Goal: Task Accomplishment & Management: Manage account settings

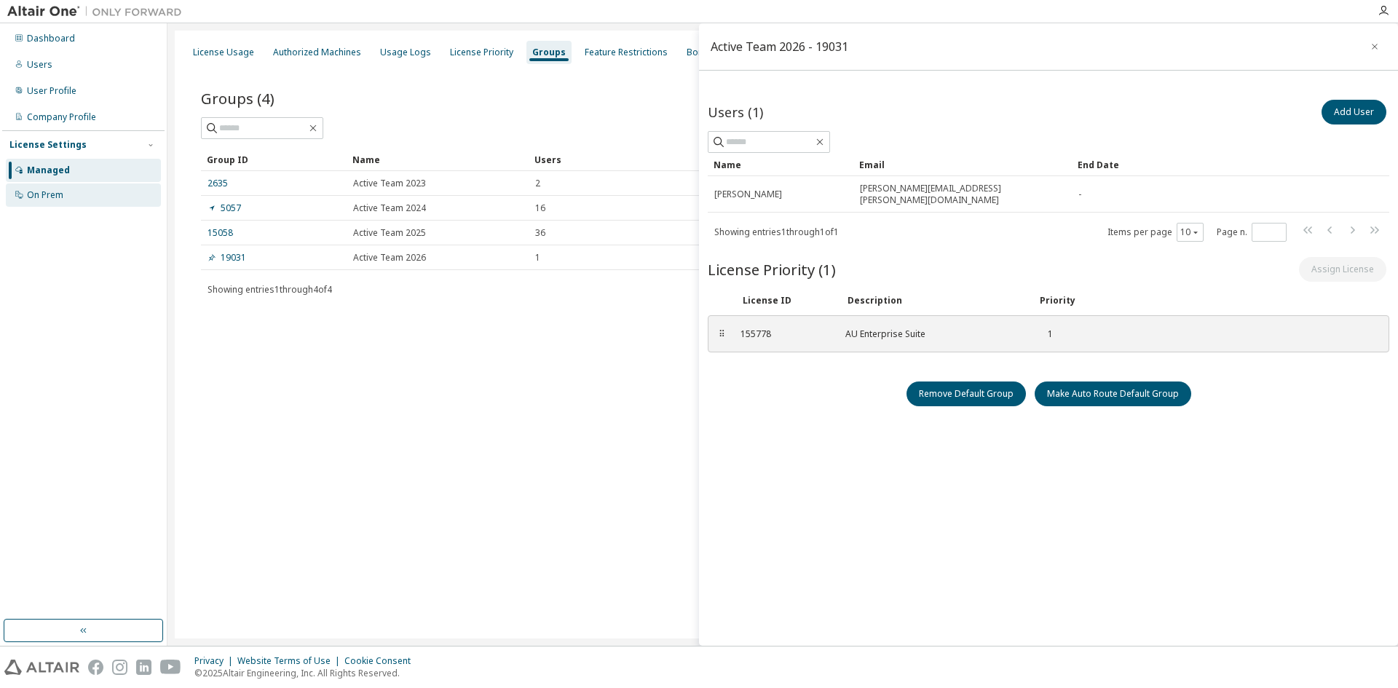
click at [101, 193] on div "On Prem" at bounding box center [83, 195] width 155 height 23
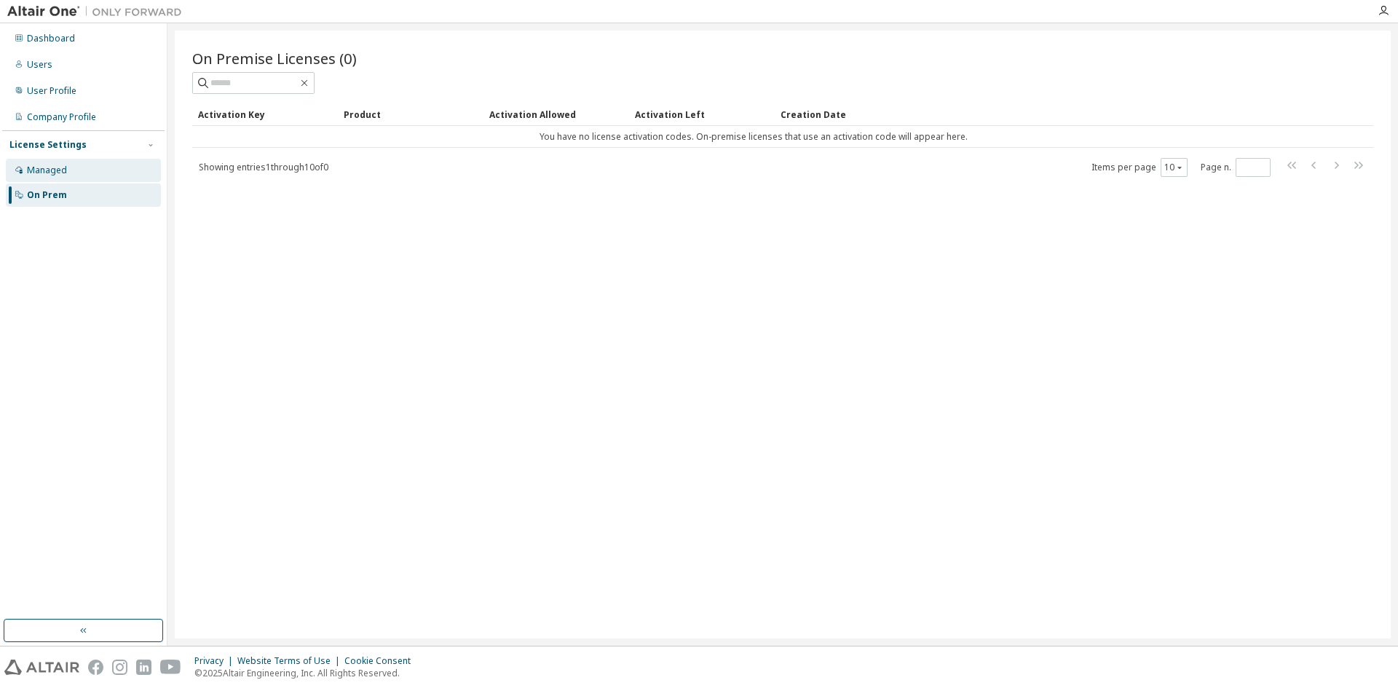
click at [104, 166] on div "Managed" at bounding box center [83, 170] width 155 height 23
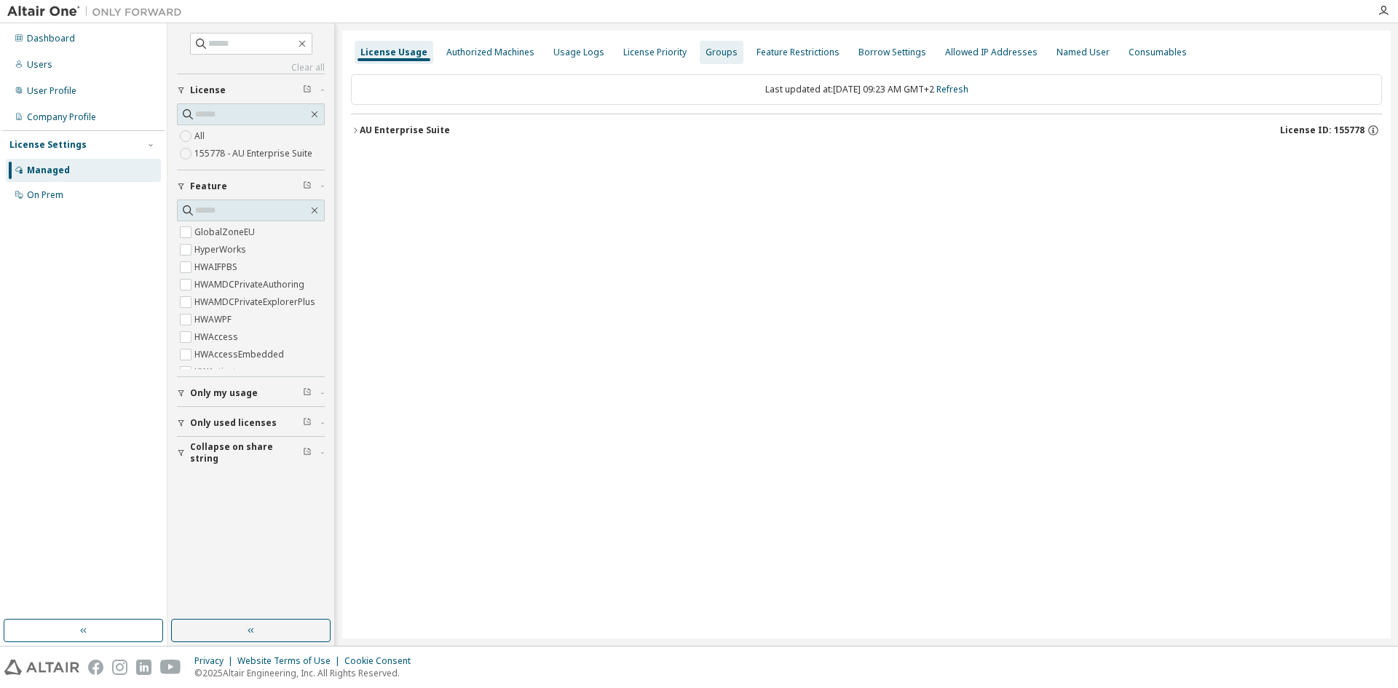
click at [714, 54] on div "Groups" at bounding box center [722, 53] width 32 height 12
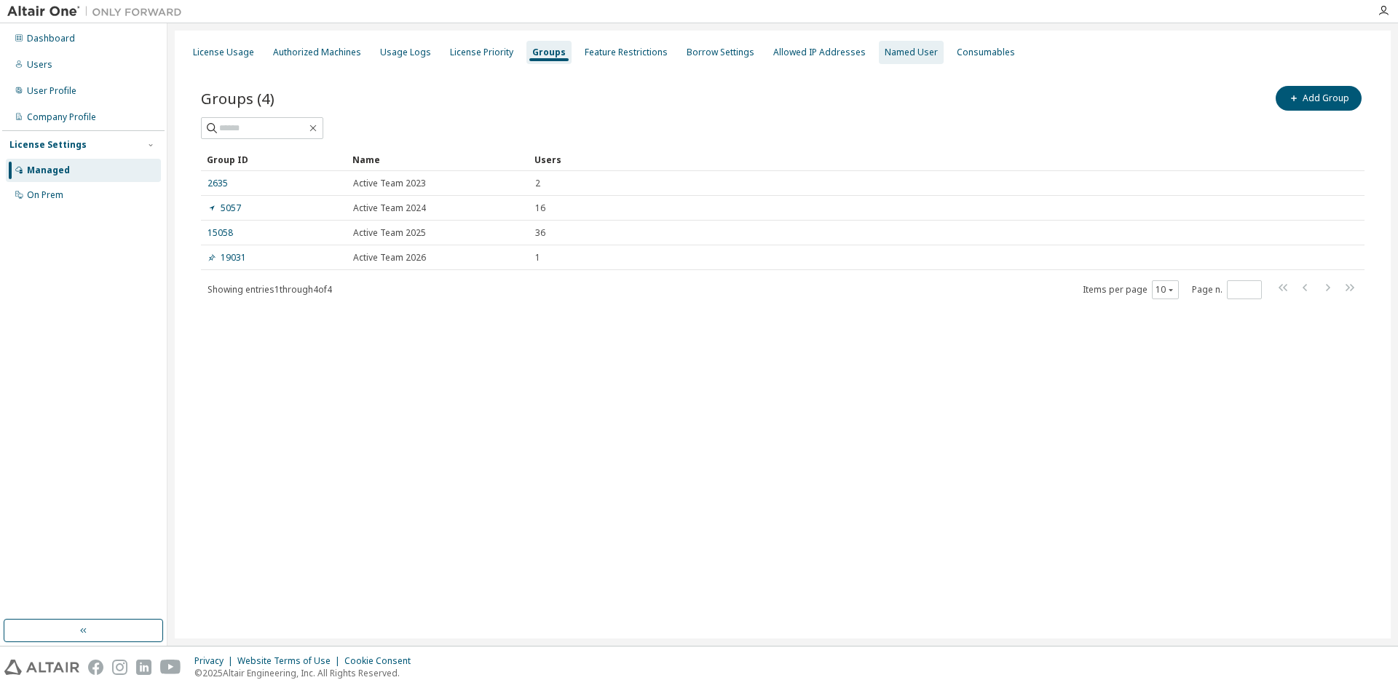
click at [888, 58] on div "Named User" at bounding box center [911, 52] width 65 height 23
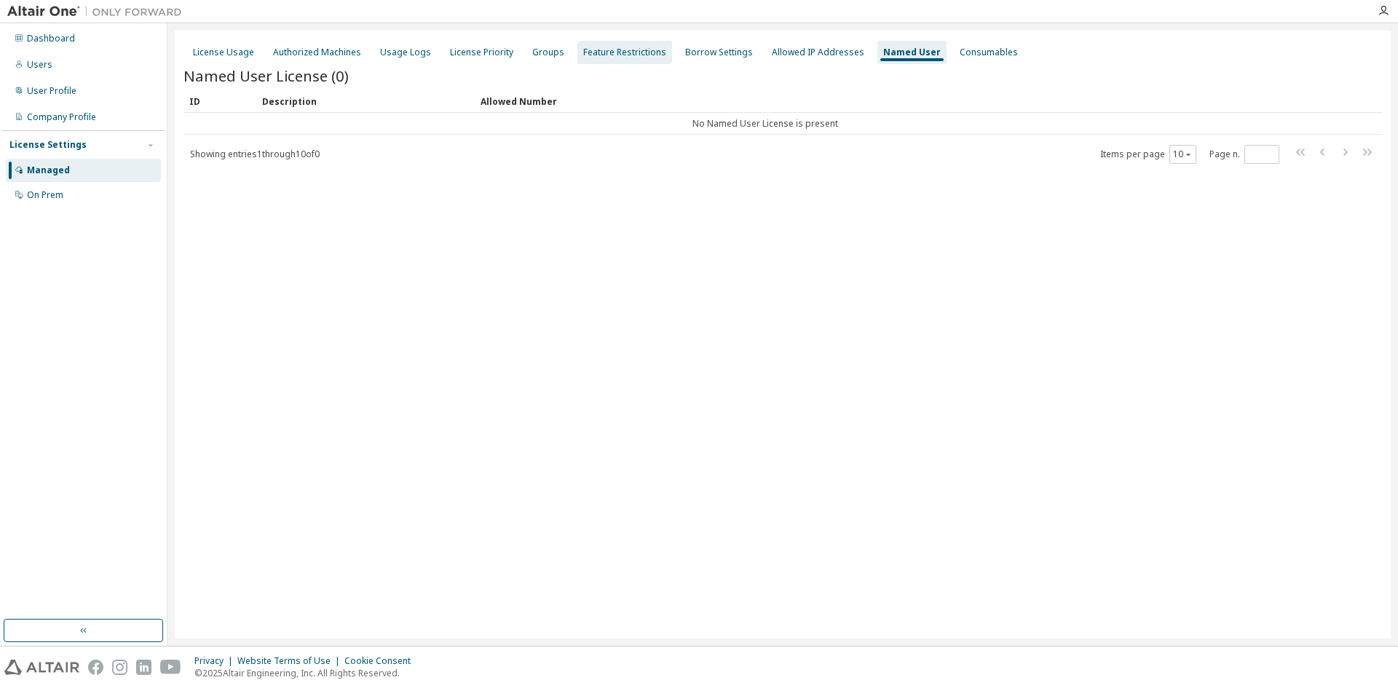
click at [588, 55] on div "Feature Restrictions" at bounding box center [624, 53] width 83 height 12
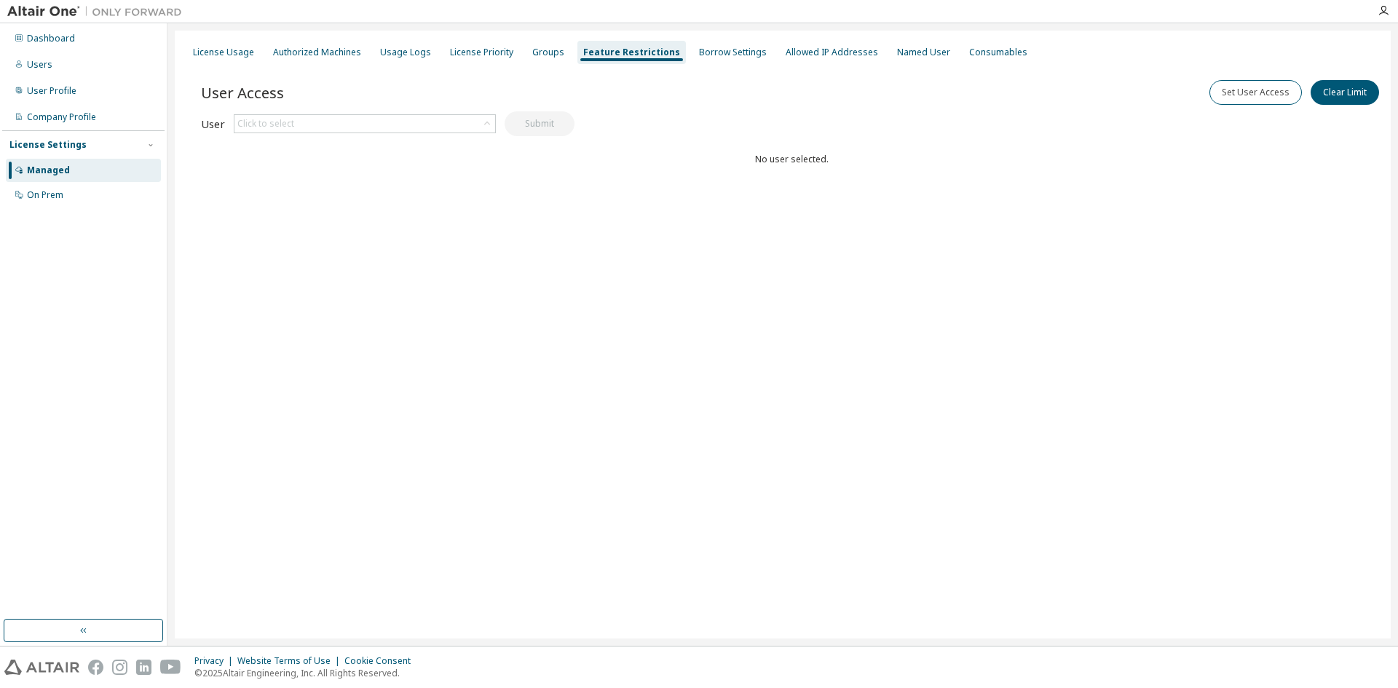
click at [513, 52] on div "License Usage Authorized Machines Usage Logs License Priority Groups Feature Re…" at bounding box center [783, 52] width 1199 height 26
click at [526, 53] on div "Groups" at bounding box center [548, 52] width 44 height 23
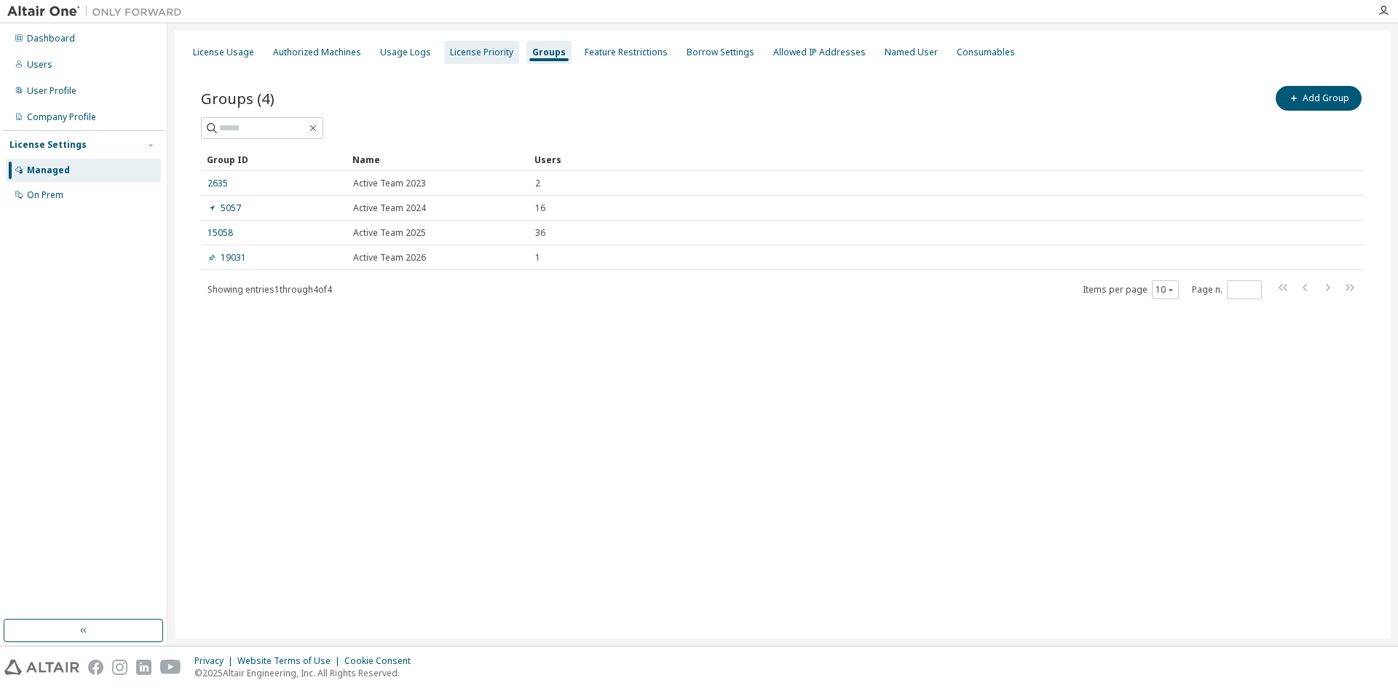
click at [465, 53] on div "License Priority" at bounding box center [481, 53] width 63 height 12
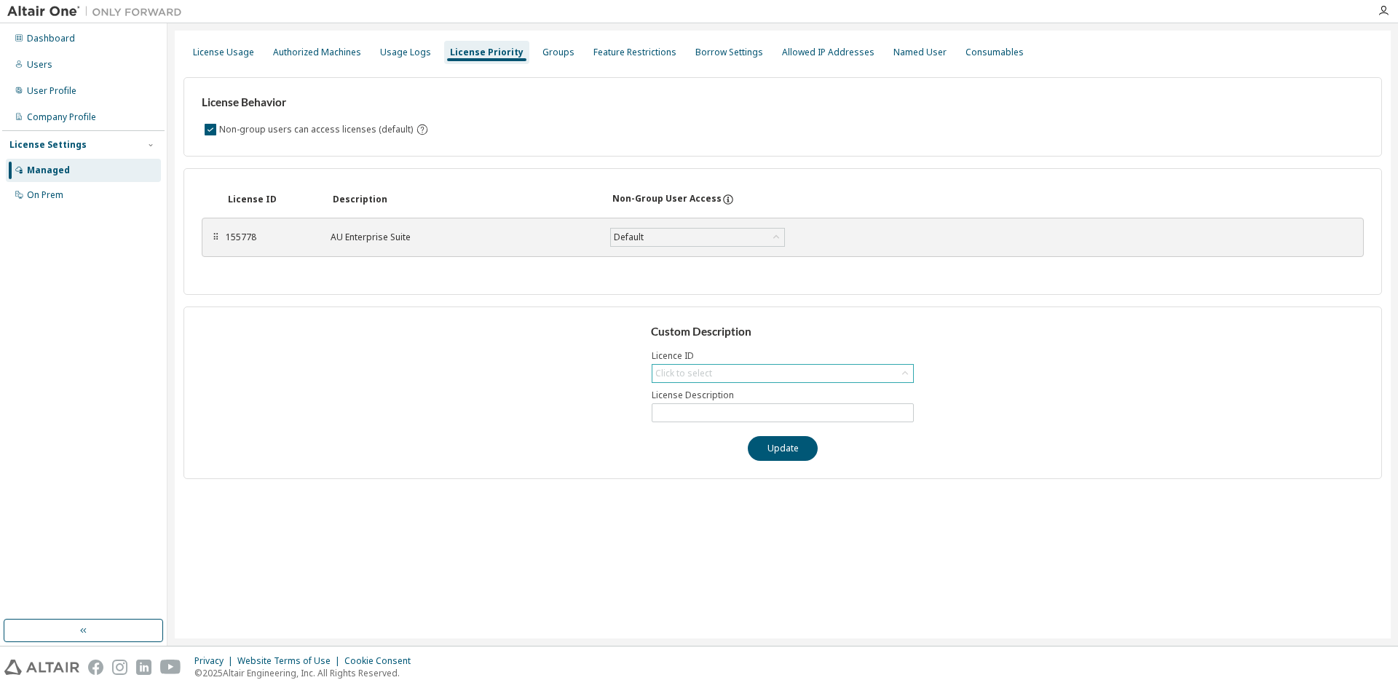
click at [717, 369] on div "Click to select" at bounding box center [782, 373] width 261 height 17
click at [704, 418] on li "155778 - AU Enterprise Suite" at bounding box center [782, 414] width 258 height 19
type input "**********"
click at [704, 418] on input "**********" at bounding box center [782, 413] width 255 height 12
click at [761, 417] on input "**********" at bounding box center [782, 413] width 255 height 12
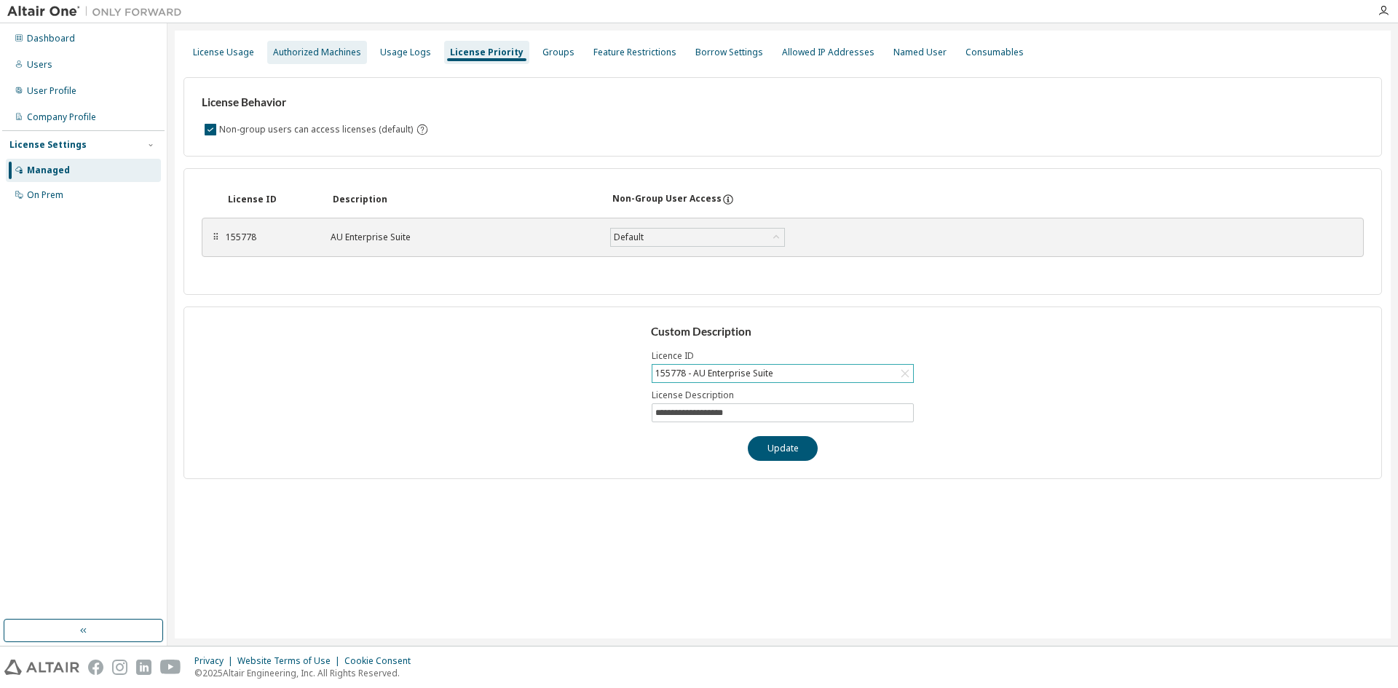
click at [305, 61] on div "Authorized Machines" at bounding box center [317, 52] width 100 height 23
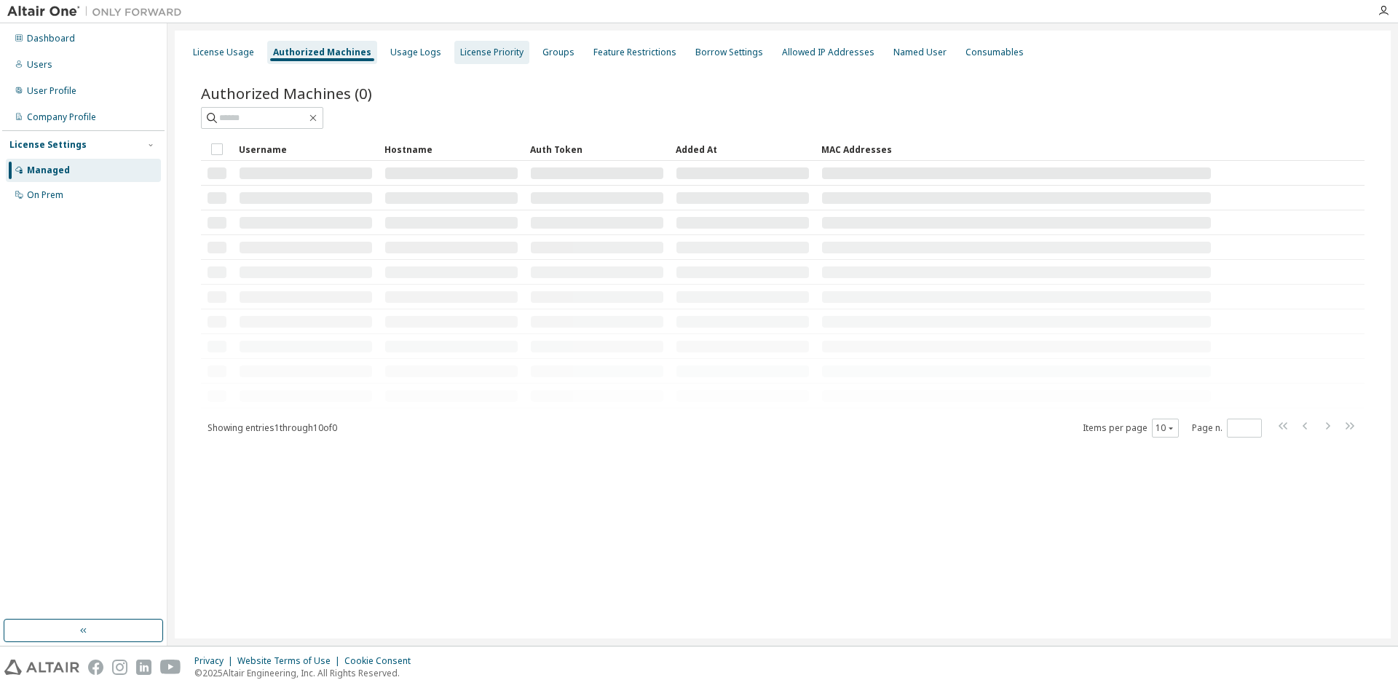
click at [464, 58] on div "License Priority" at bounding box center [491, 53] width 63 height 12
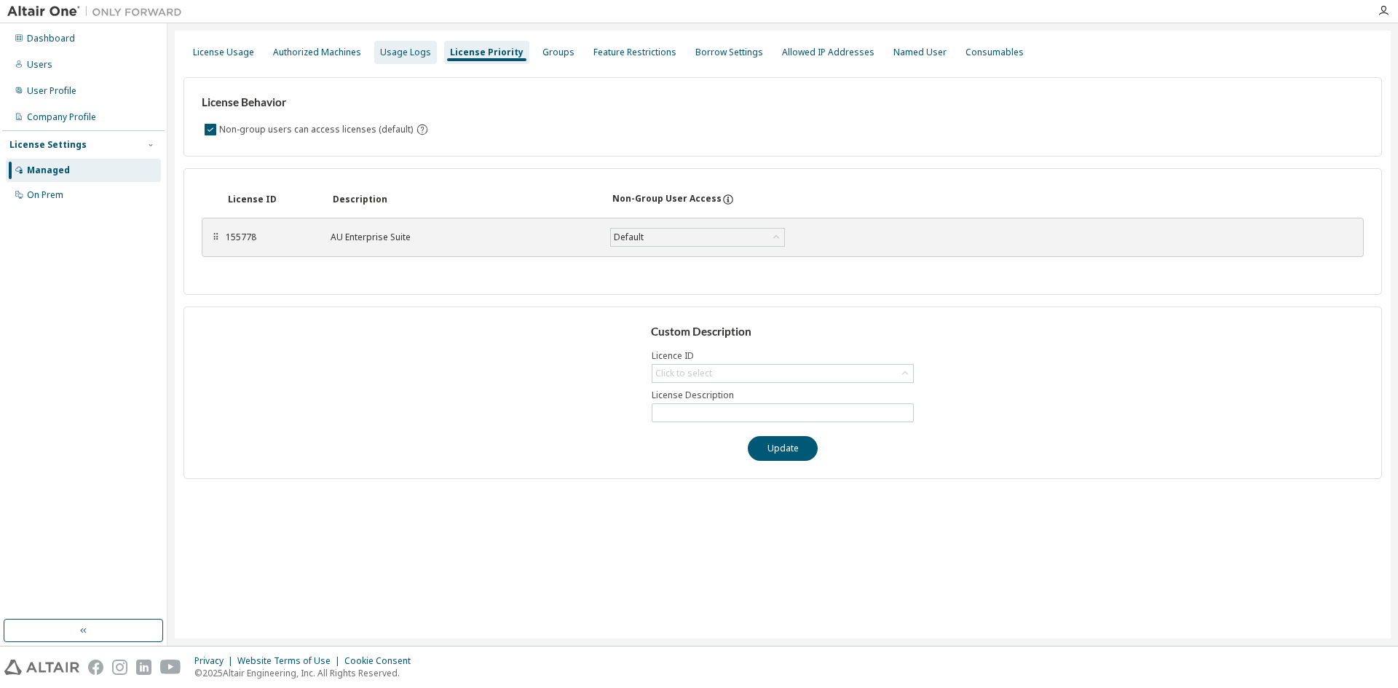
click at [397, 58] on div "Usage Logs" at bounding box center [405, 53] width 51 height 12
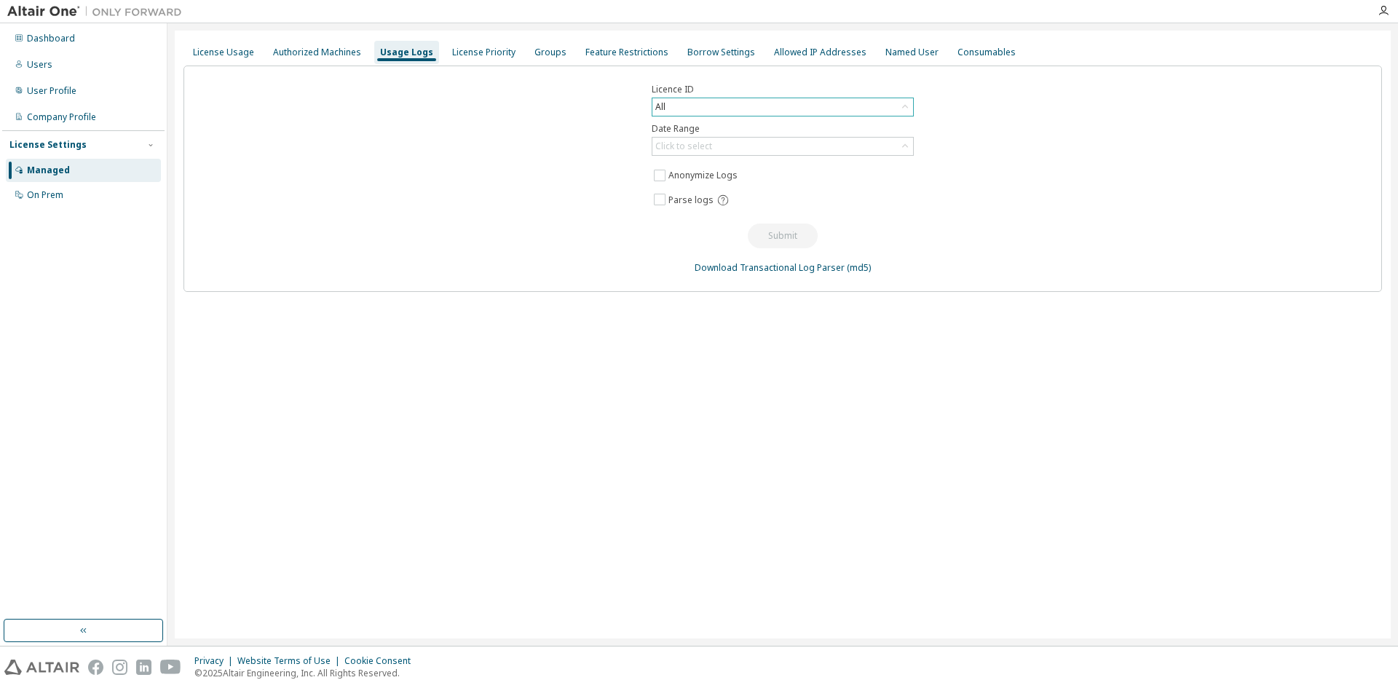
click at [744, 103] on div "All" at bounding box center [782, 106] width 261 height 17
click at [744, 104] on div "All" at bounding box center [782, 106] width 261 height 17
click at [690, 142] on div "Click to select" at bounding box center [683, 147] width 57 height 12
click at [186, 66] on div "Licence ID All Date Range Click to select Anonymize Logs Parse logs Submit Down…" at bounding box center [783, 179] width 1199 height 226
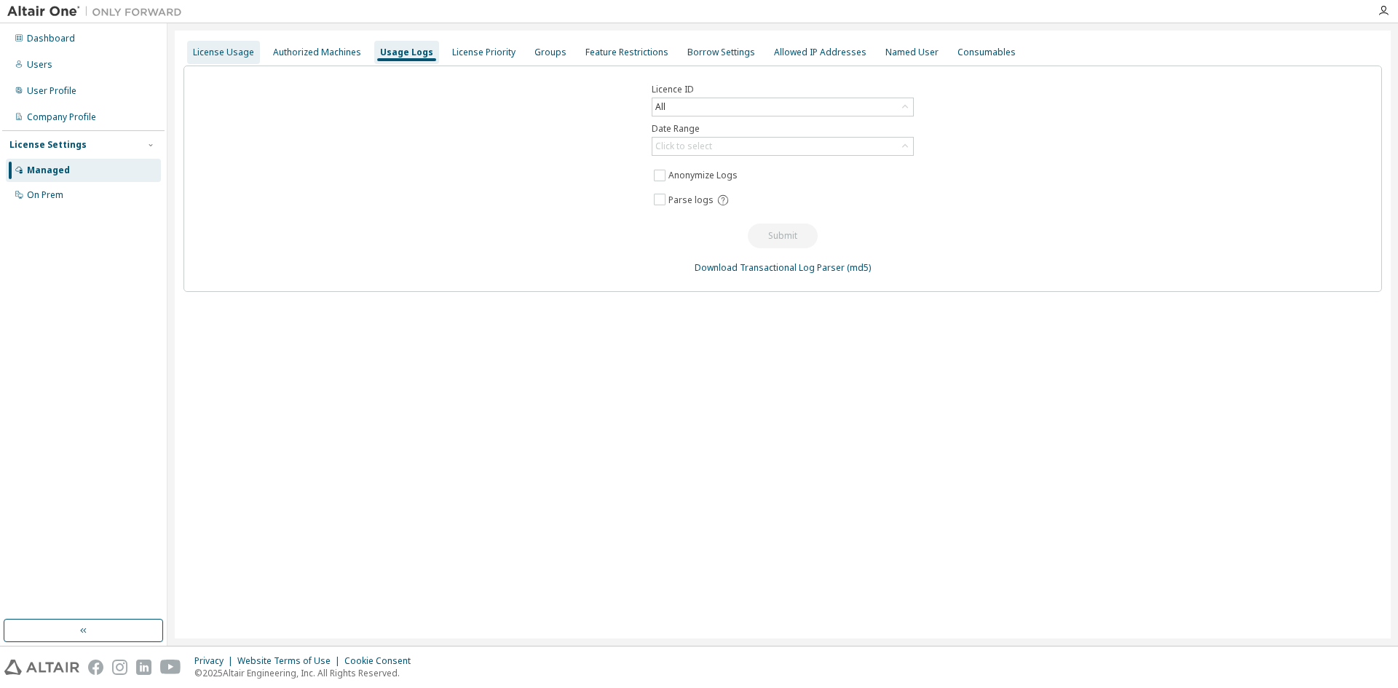
click at [200, 56] on div "License Usage" at bounding box center [223, 53] width 61 height 12
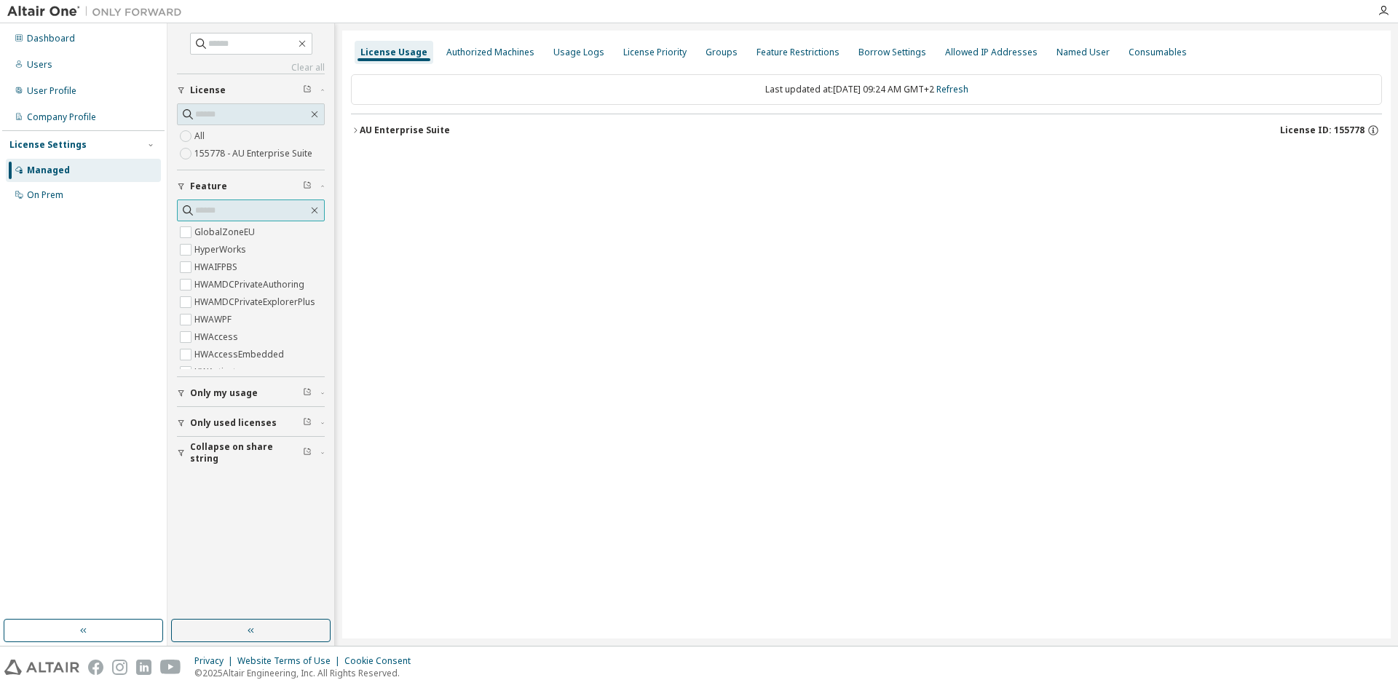
click at [282, 218] on span at bounding box center [251, 211] width 148 height 22
click at [211, 209] on input "text" at bounding box center [251, 210] width 113 height 15
type input "****"
click at [350, 130] on div "License Usage Authorized Machines Usage Logs License Priority Groups Feature Re…" at bounding box center [866, 335] width 1049 height 608
click at [357, 132] on icon "button" at bounding box center [355, 130] width 9 height 9
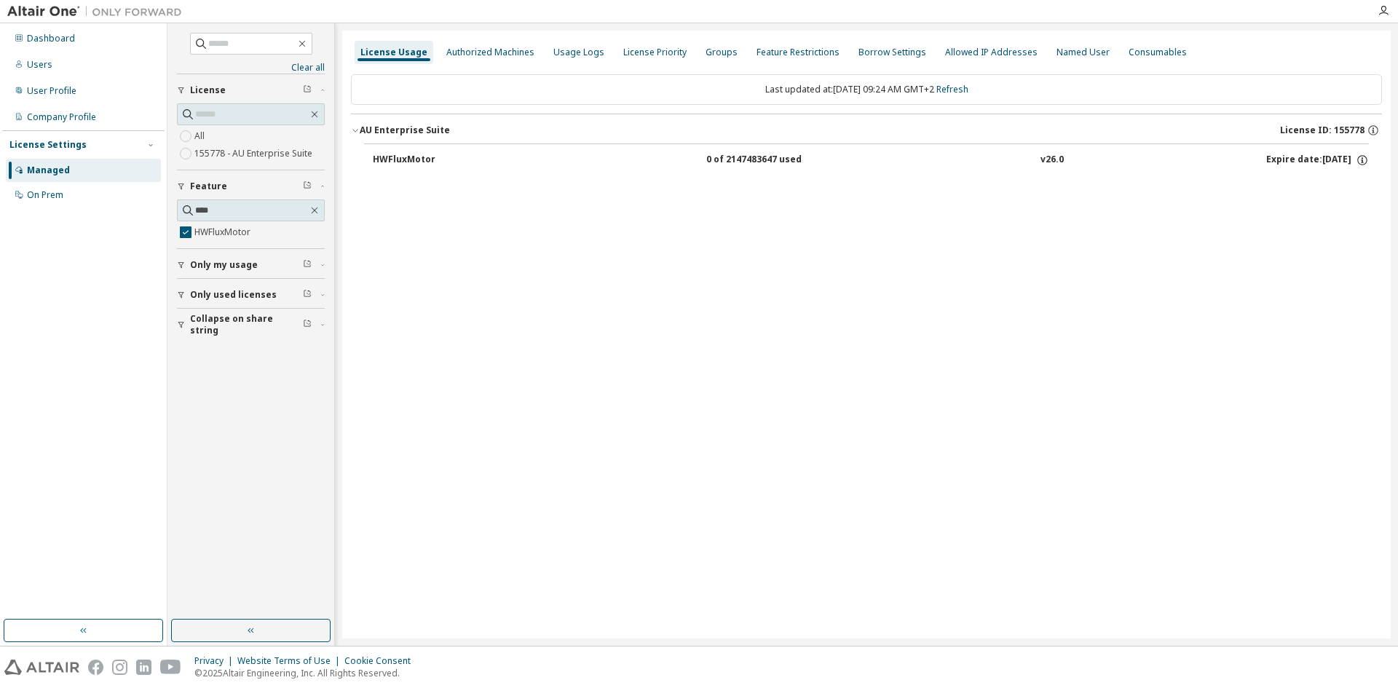
click at [415, 150] on button "HWFluxMotor 0 of 2147483647 used v26.0 Expire date: [DATE]" at bounding box center [871, 160] width 996 height 32
click at [1278, 154] on div "Expire date: [DATE]" at bounding box center [1317, 160] width 103 height 13
click at [1359, 161] on icon "button" at bounding box center [1362, 160] width 13 height 13
click at [1357, 162] on icon "button" at bounding box center [1362, 160] width 13 height 13
click at [454, 54] on div "Authorized Machines" at bounding box center [490, 53] width 88 height 12
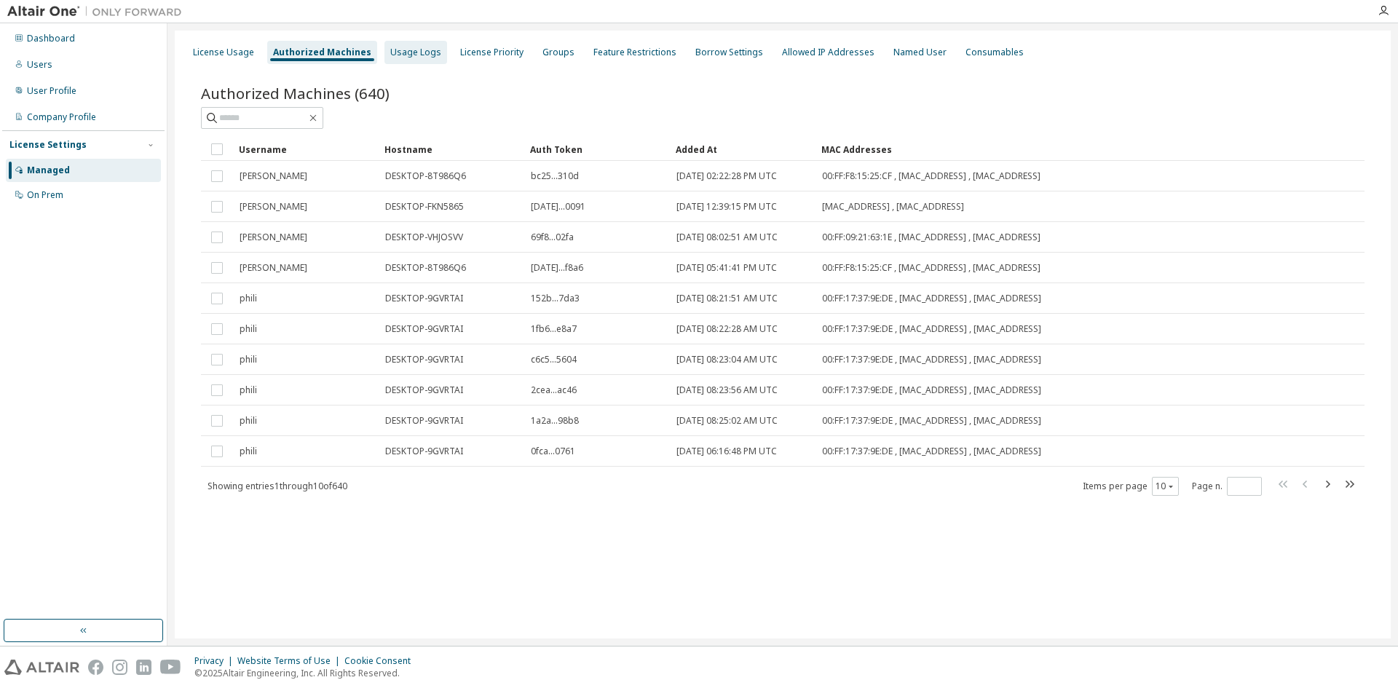
click at [384, 47] on div "Usage Logs" at bounding box center [415, 52] width 63 height 23
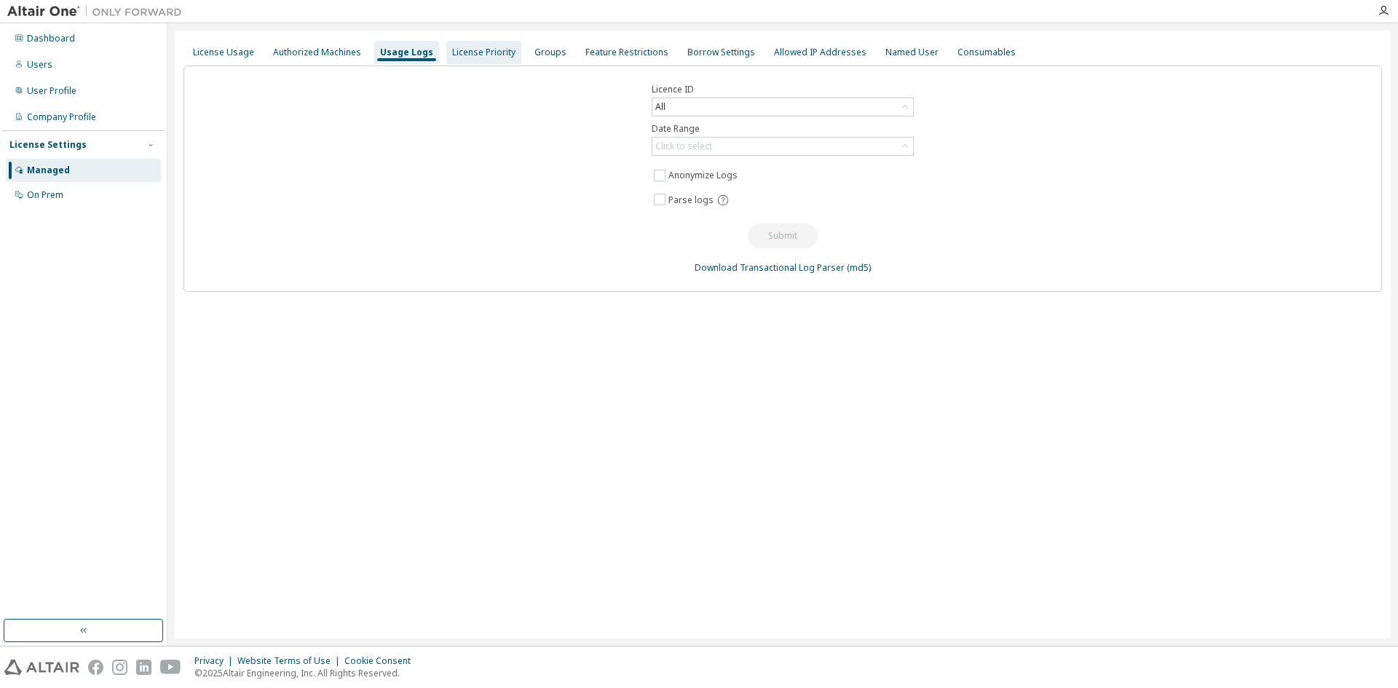
click at [467, 50] on div "License Priority" at bounding box center [483, 53] width 63 height 12
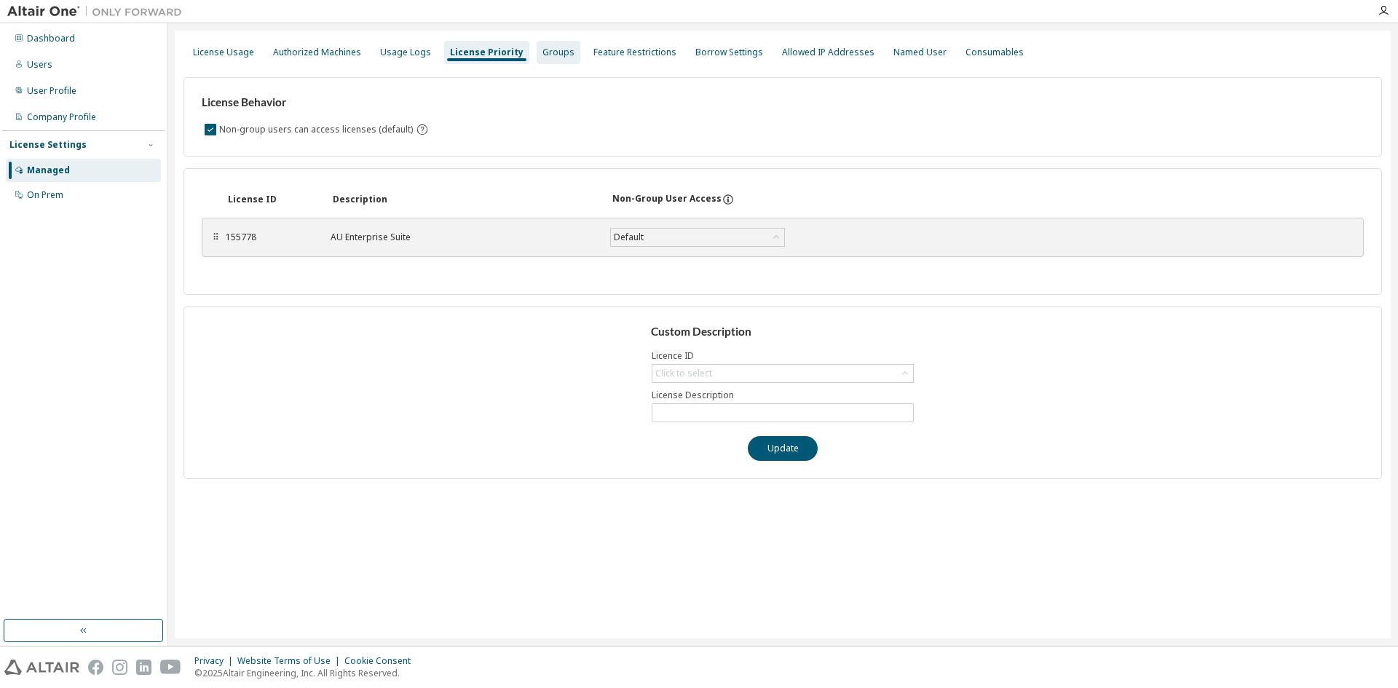
click at [556, 47] on div "Groups" at bounding box center [559, 53] width 32 height 12
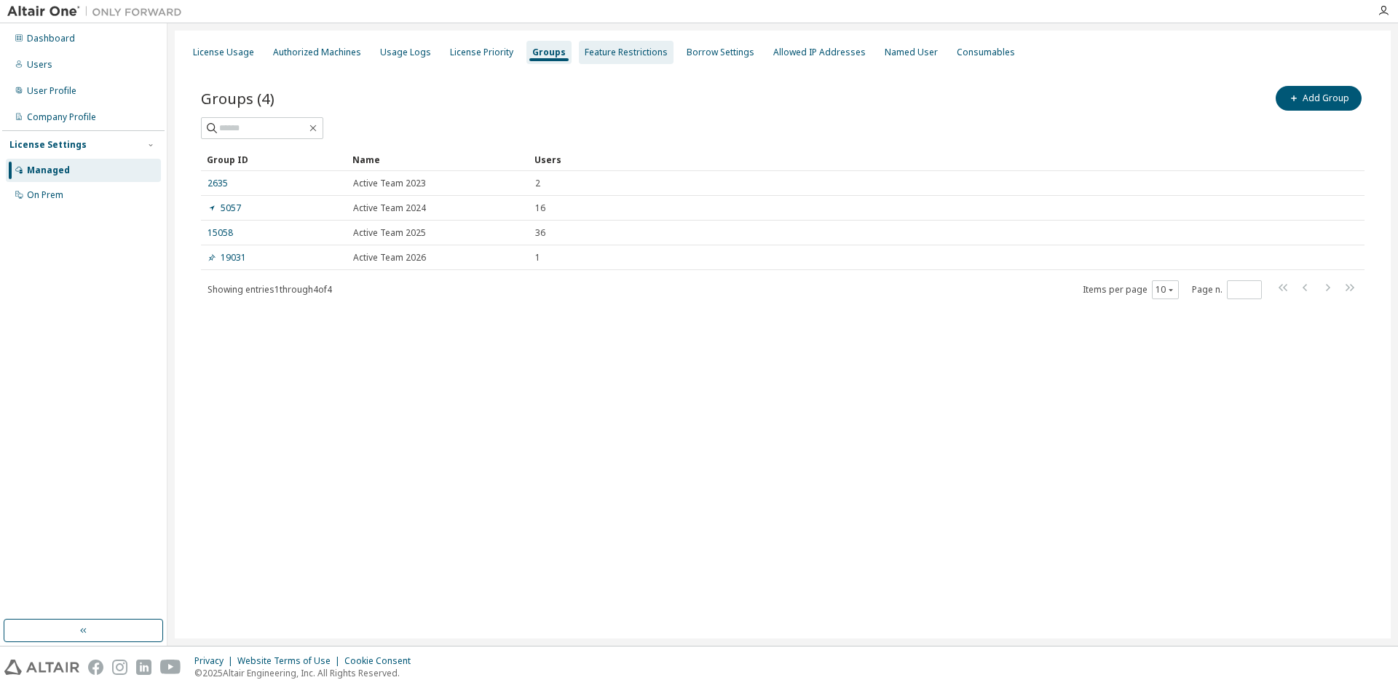
click at [586, 52] on div "Feature Restrictions" at bounding box center [626, 53] width 83 height 12
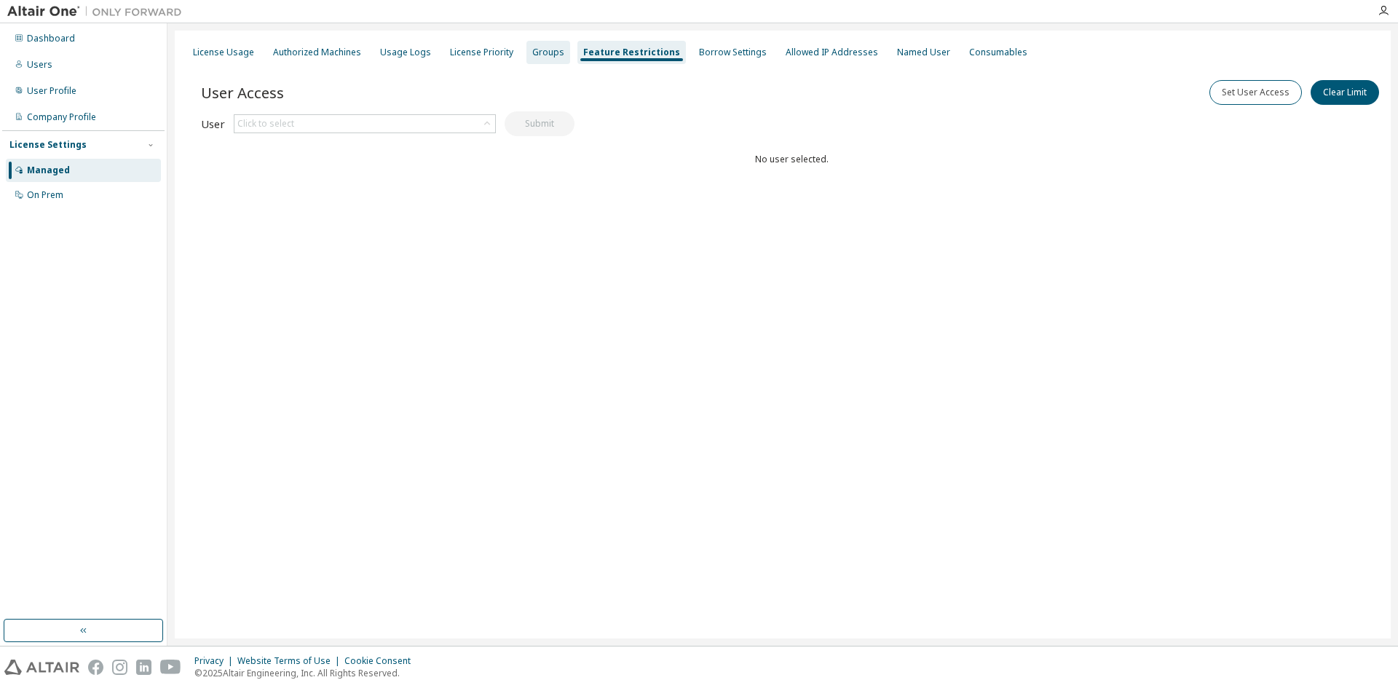
click at [548, 51] on div "Groups" at bounding box center [548, 53] width 32 height 12
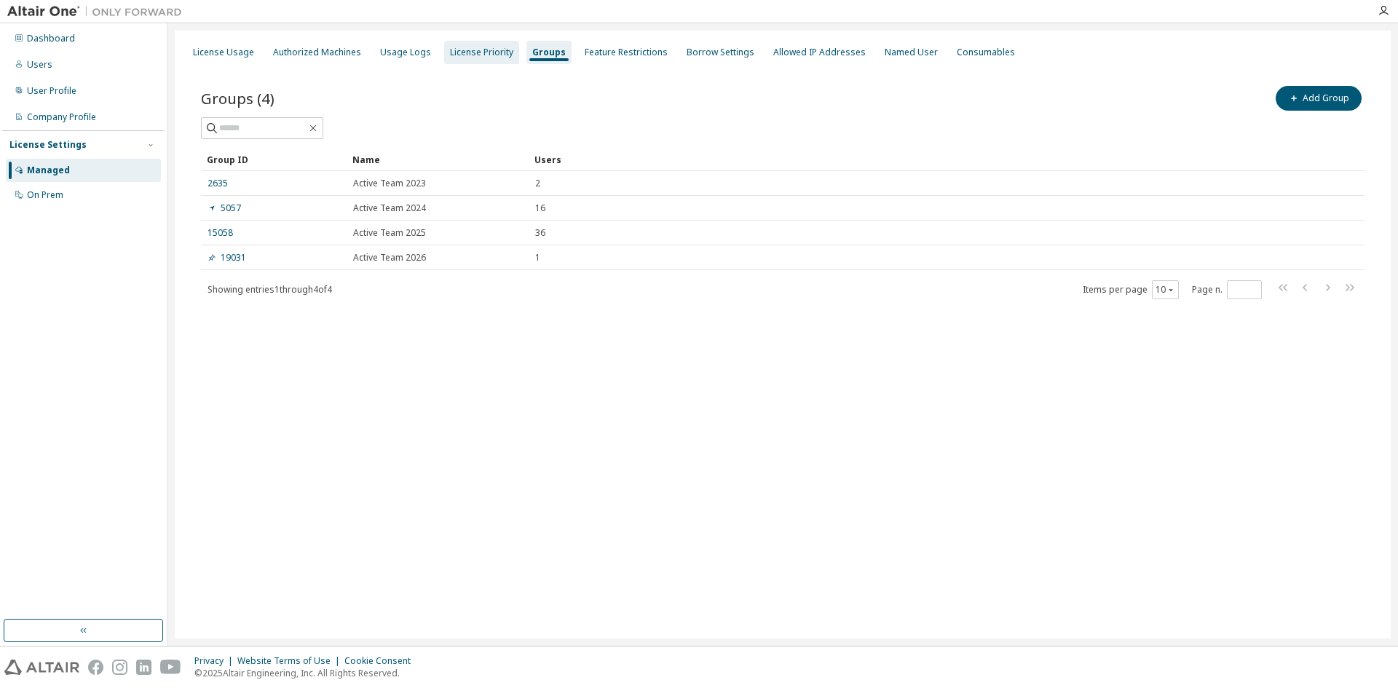
click at [449, 45] on div "License Priority" at bounding box center [481, 52] width 75 height 23
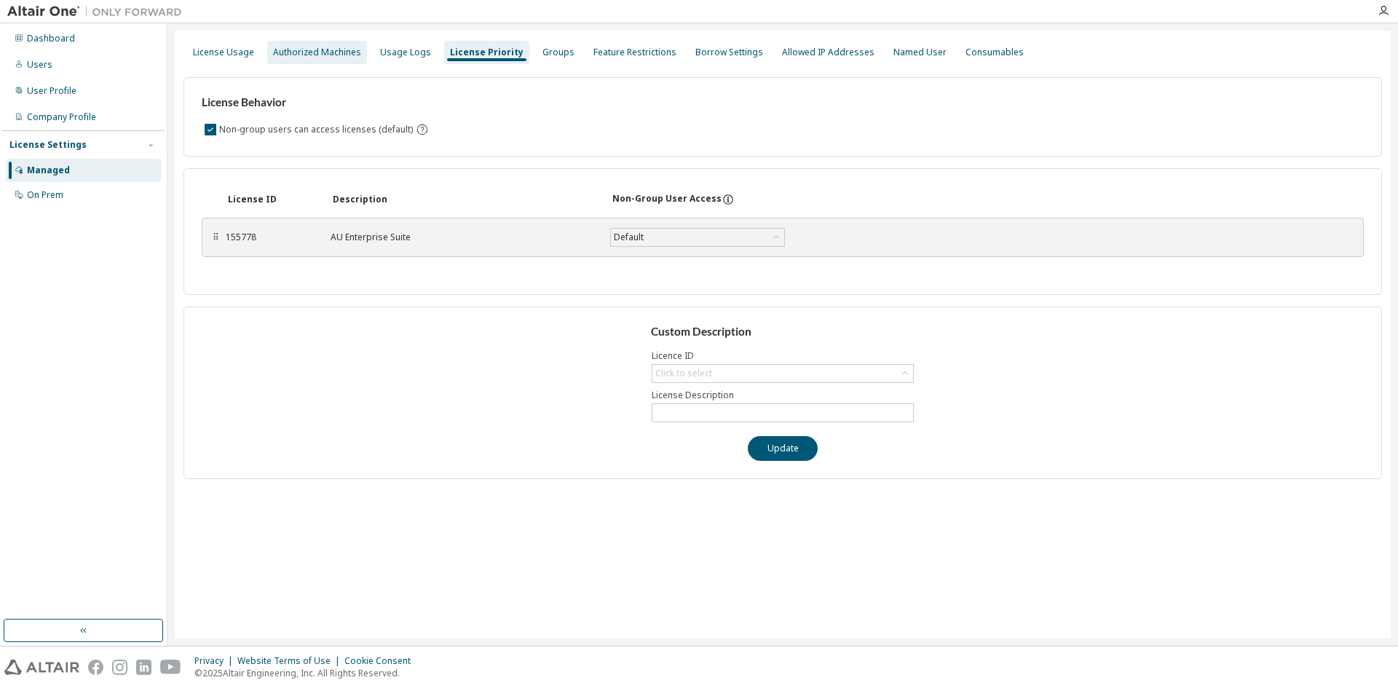
click at [341, 45] on div "Authorized Machines" at bounding box center [317, 52] width 100 height 23
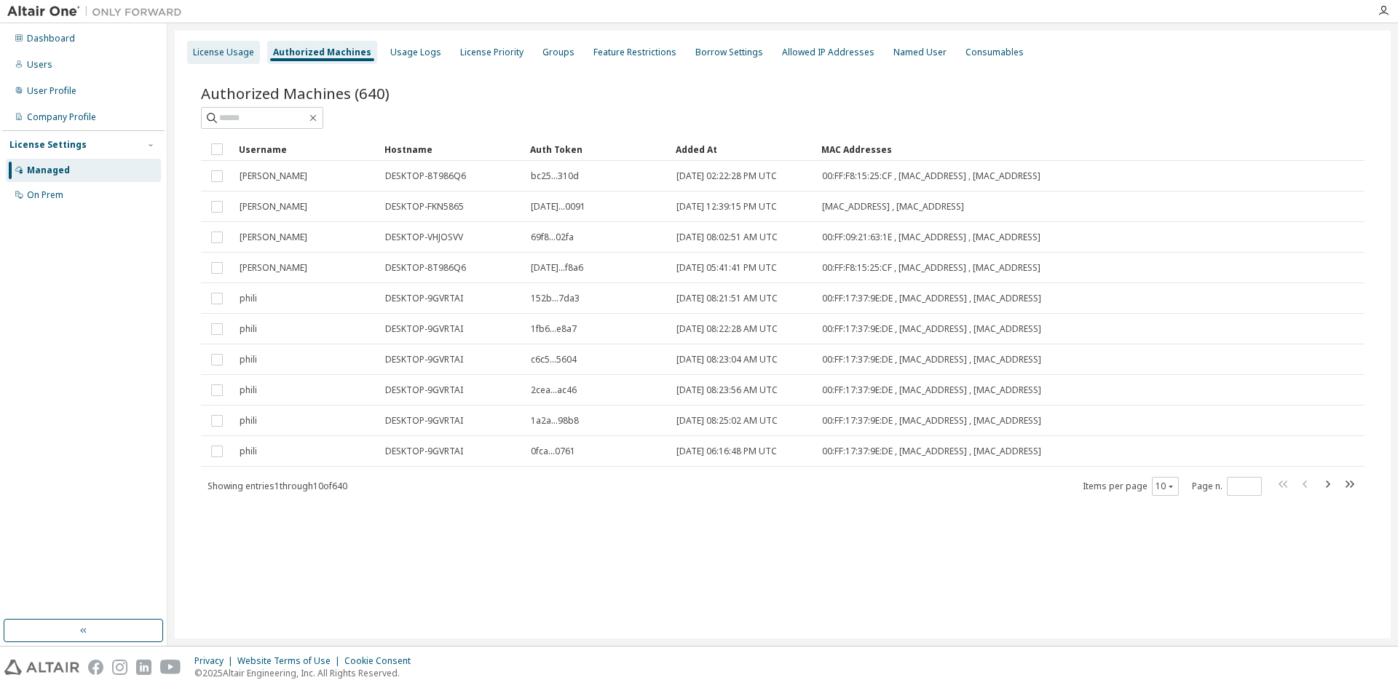
click at [214, 58] on div "License Usage" at bounding box center [223, 53] width 61 height 12
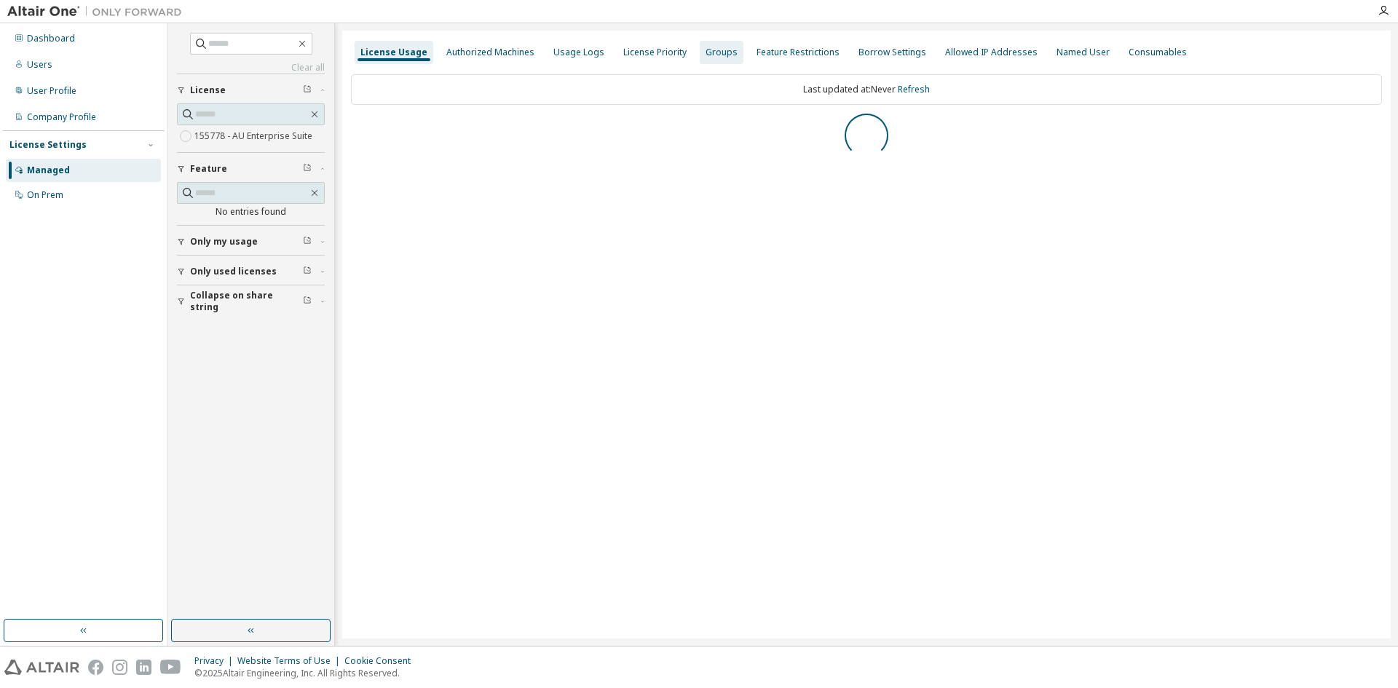
click at [715, 56] on div "Groups" at bounding box center [722, 53] width 32 height 12
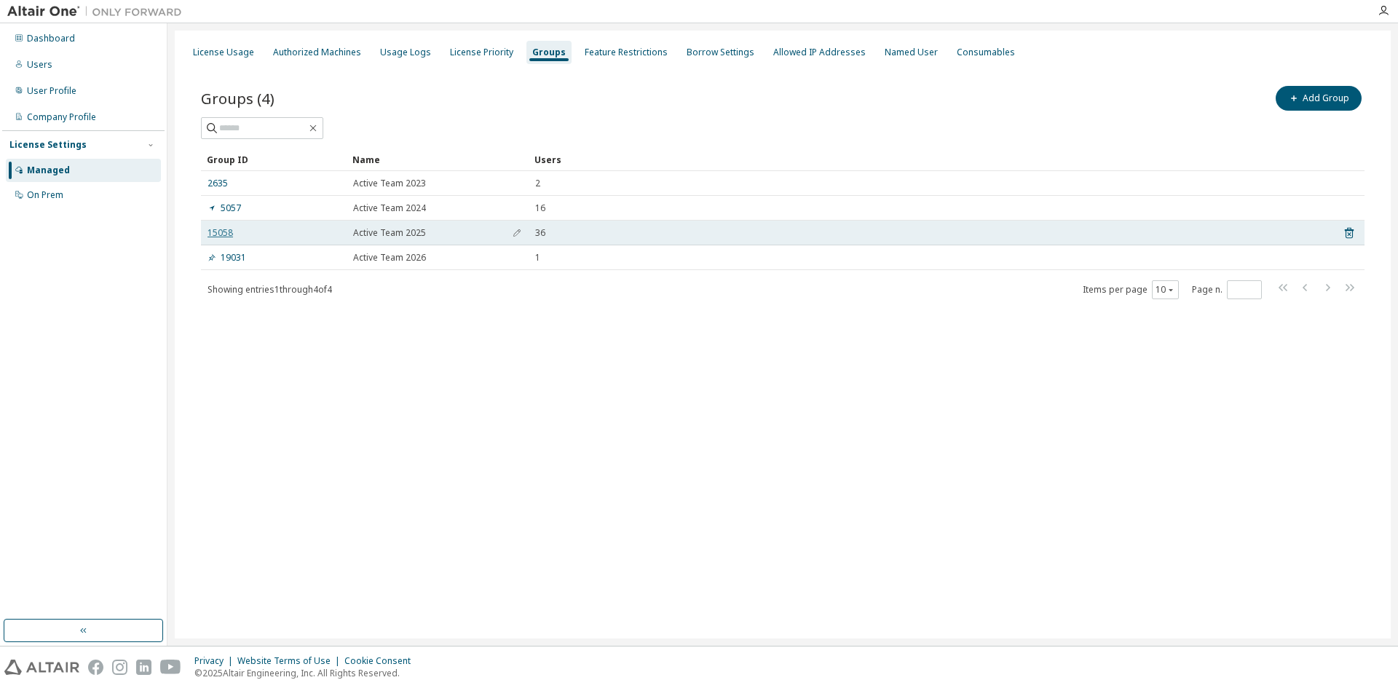
click at [221, 232] on link "15058" at bounding box center [220, 233] width 25 height 12
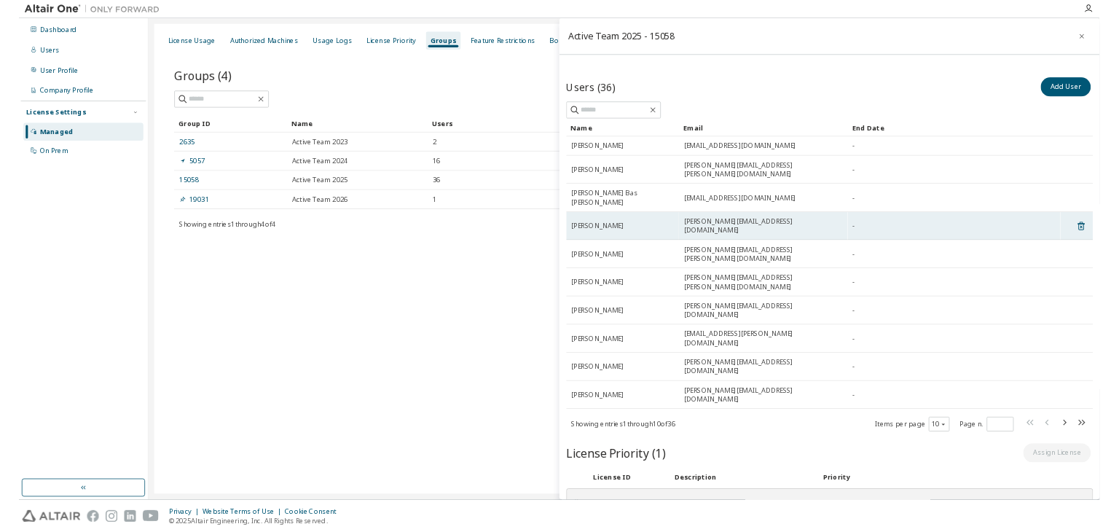
scroll to position [1, 0]
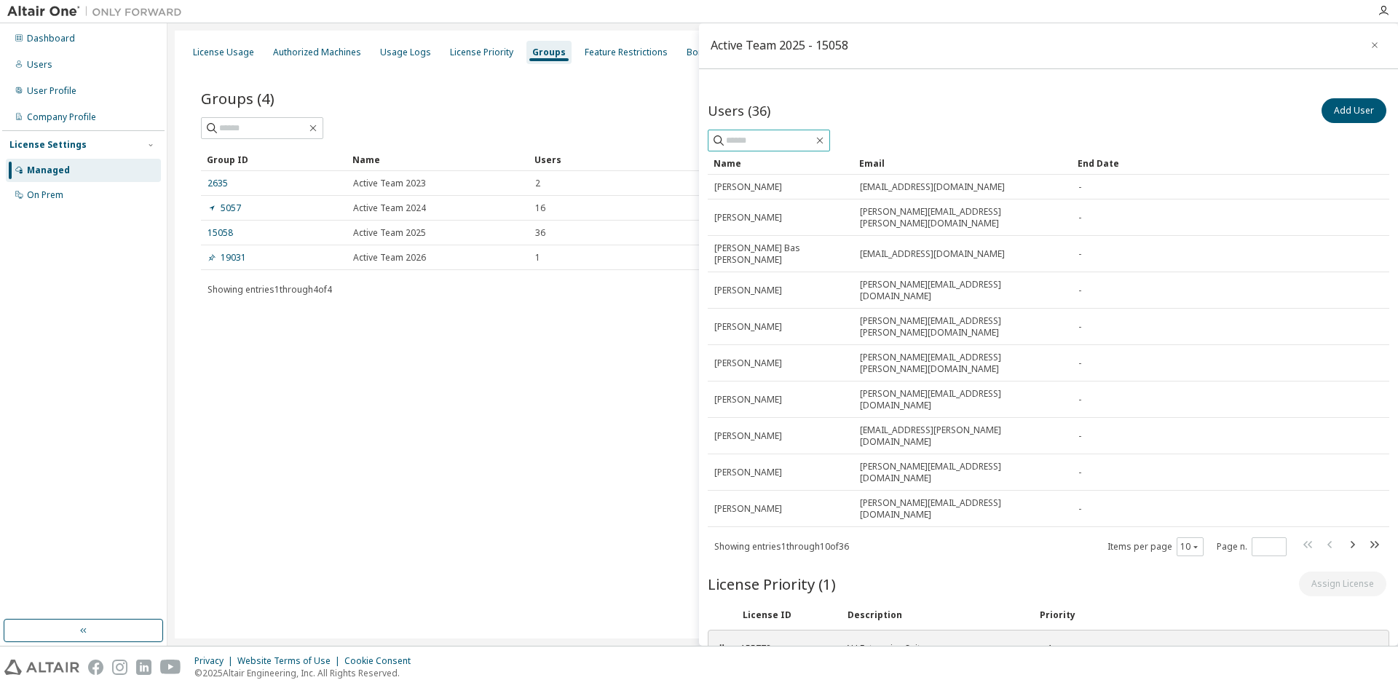
click at [808, 141] on input "text" at bounding box center [769, 140] width 87 height 15
type input "*****"
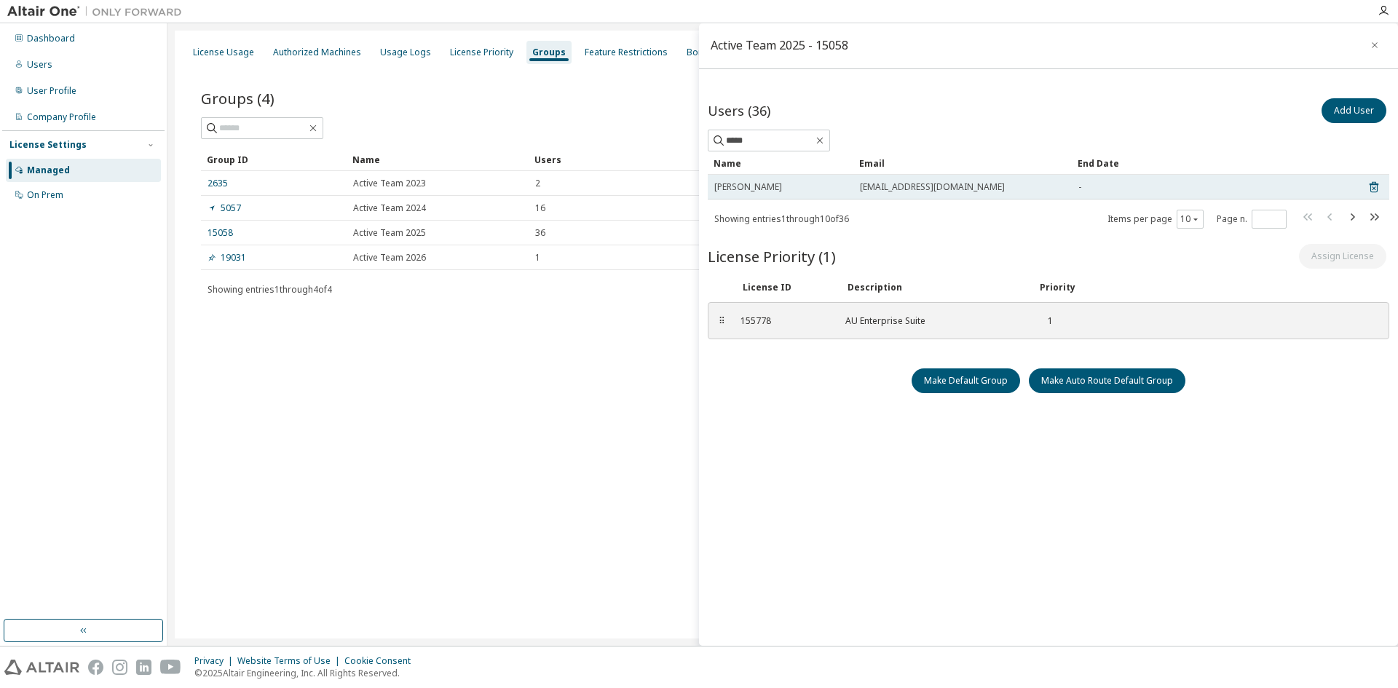
click at [818, 189] on div "[PERSON_NAME]" at bounding box center [780, 187] width 133 height 12
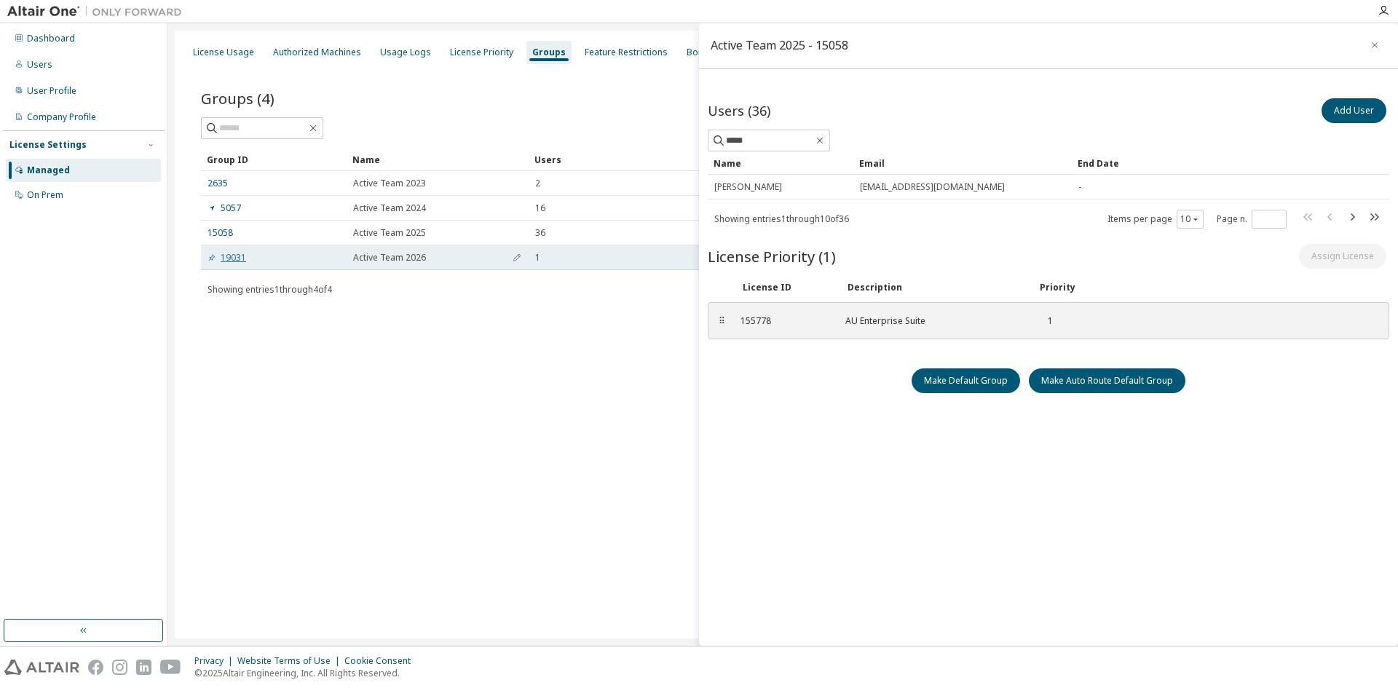
click at [217, 261] on link "19031" at bounding box center [227, 258] width 39 height 12
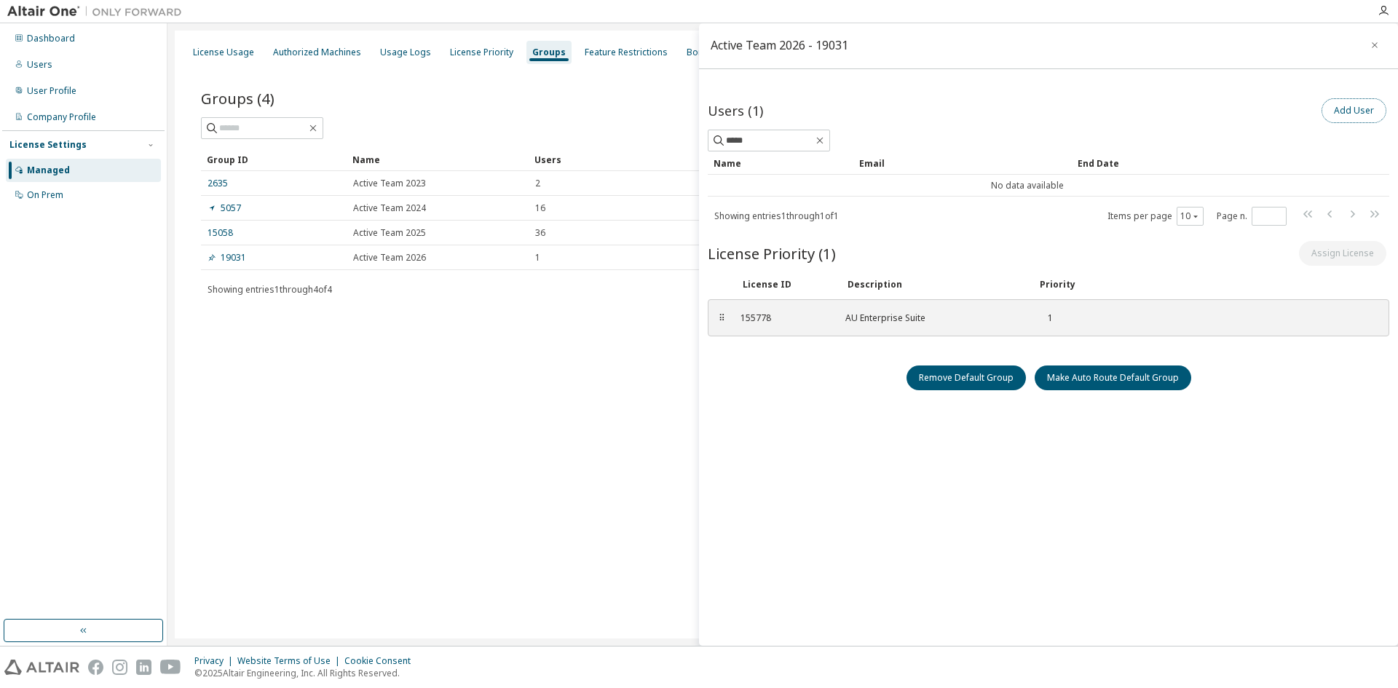
click at [1344, 108] on button "Add User" at bounding box center [1354, 110] width 65 height 25
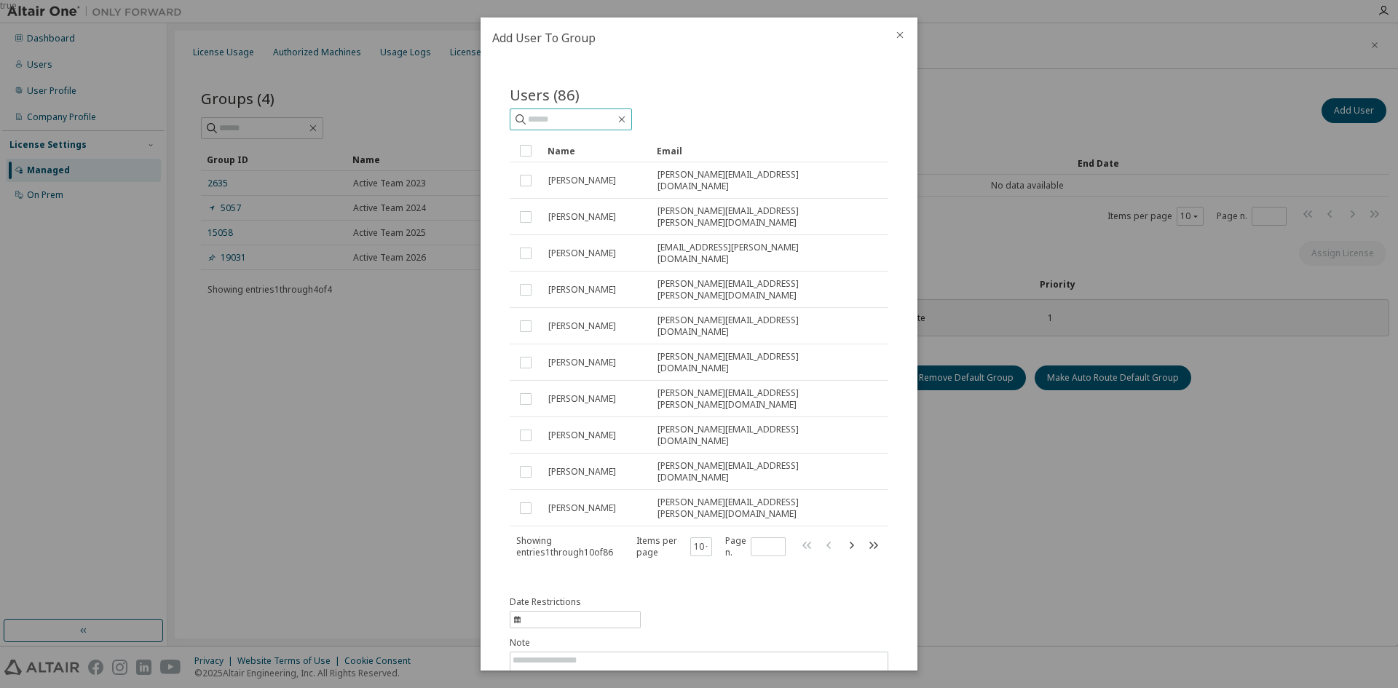
click at [553, 130] on span at bounding box center [571, 120] width 122 height 22
click at [554, 123] on input "text" at bounding box center [571, 119] width 87 height 15
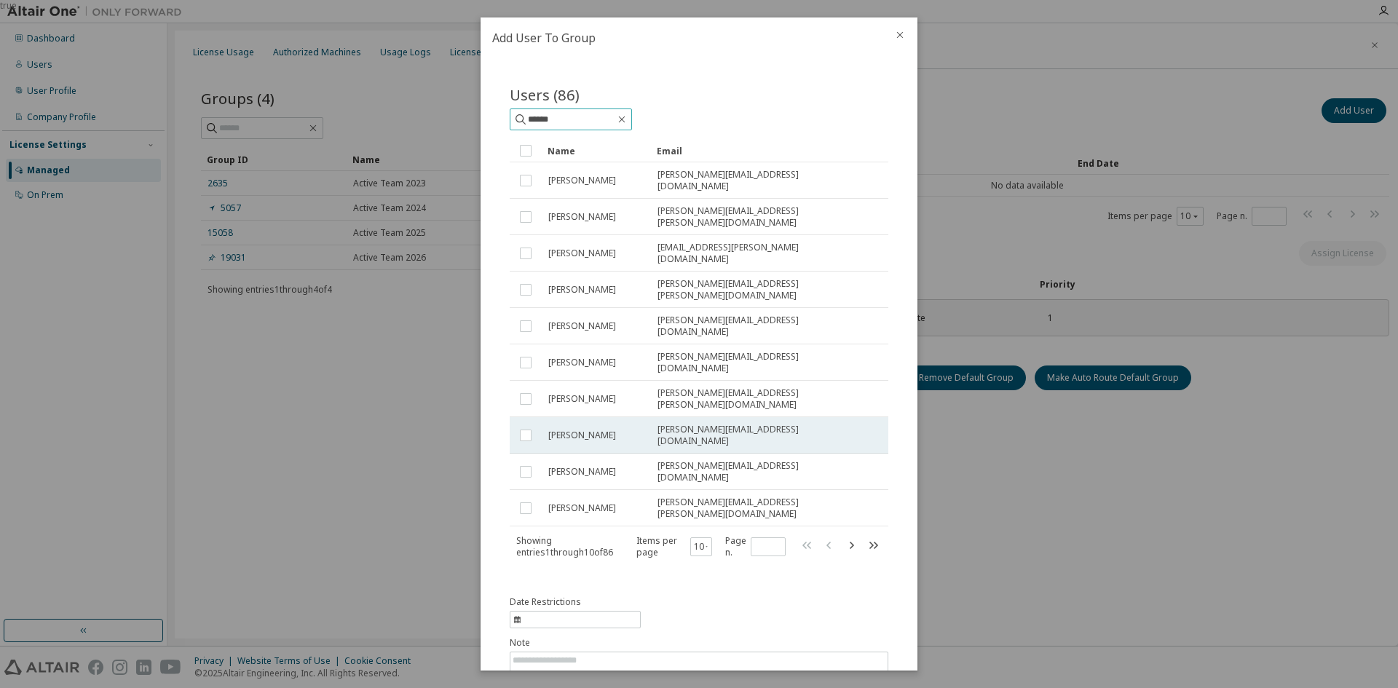
type input "*****"
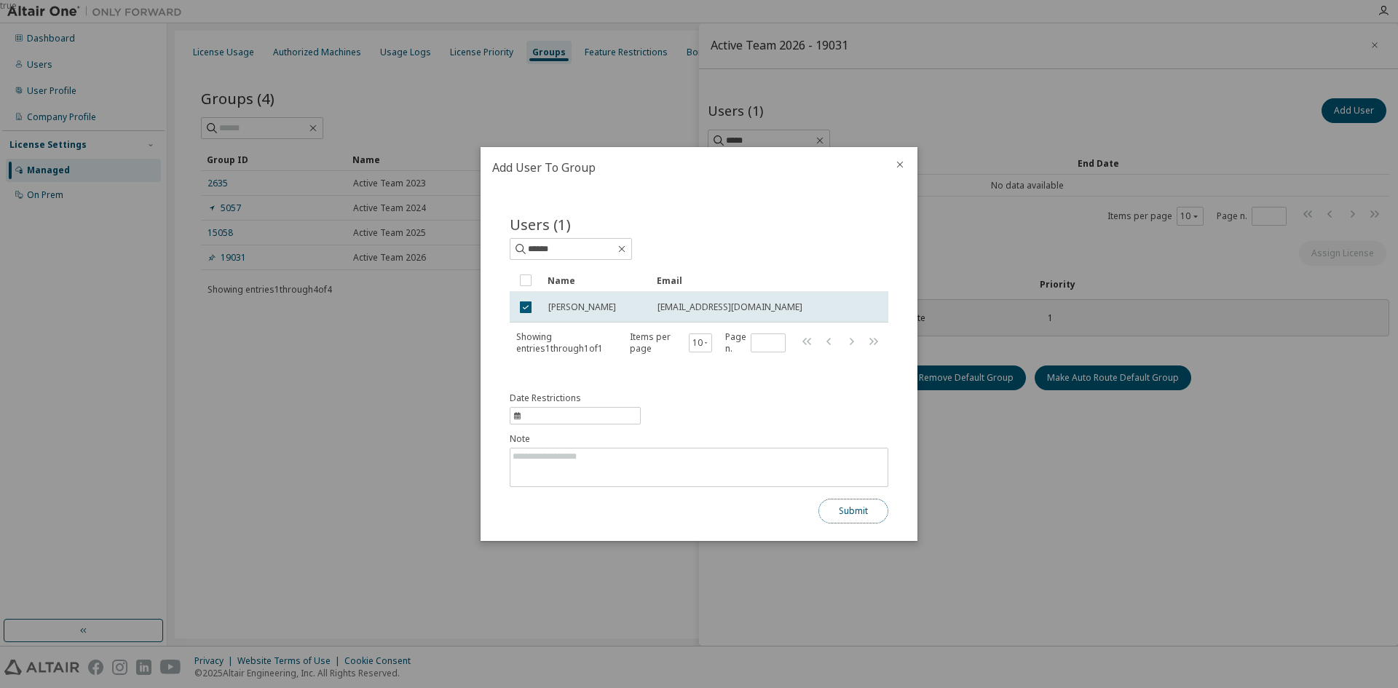
click at [883, 520] on button "Submit" at bounding box center [853, 511] width 70 height 25
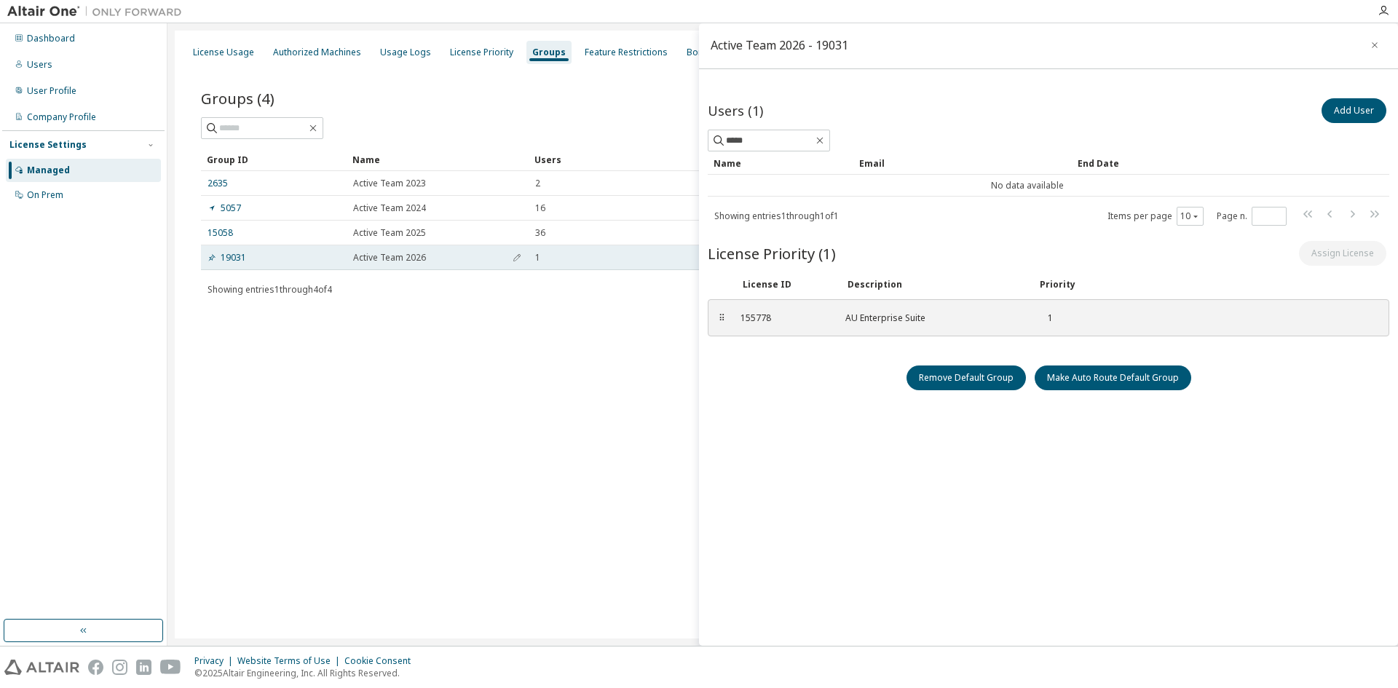
click at [335, 267] on td "19031" at bounding box center [274, 257] width 146 height 25
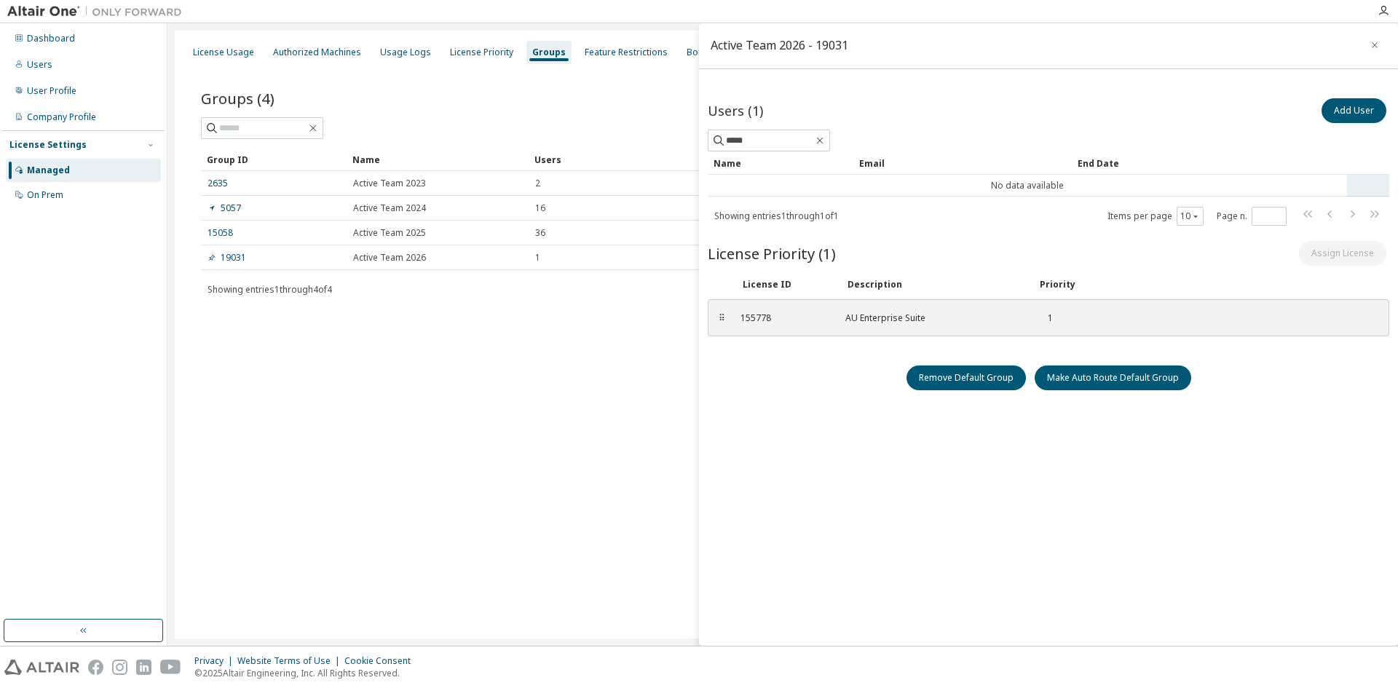
click at [1014, 187] on td "No data available" at bounding box center [1027, 186] width 639 height 22
click at [798, 149] on span "*****" at bounding box center [769, 141] width 122 height 22
click at [826, 142] on icon "button" at bounding box center [820, 141] width 12 height 12
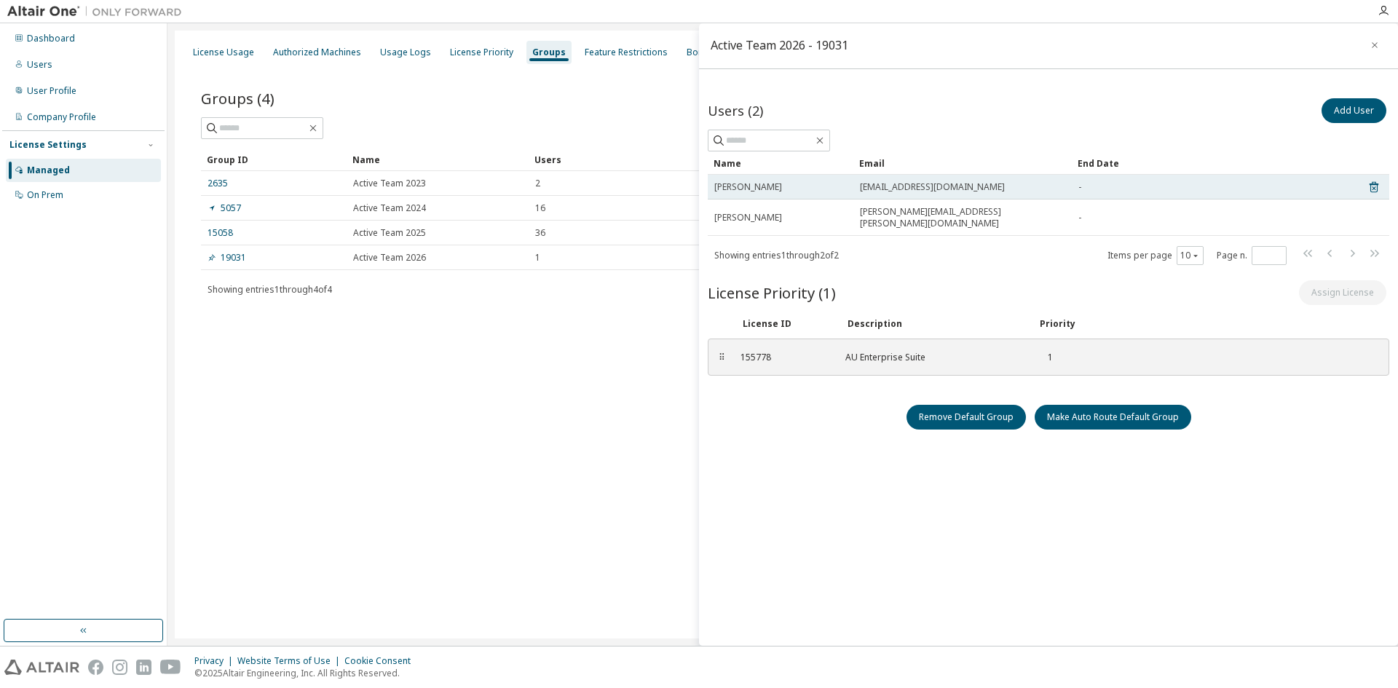
click at [1107, 185] on div "-" at bounding box center [1209, 187] width 262 height 12
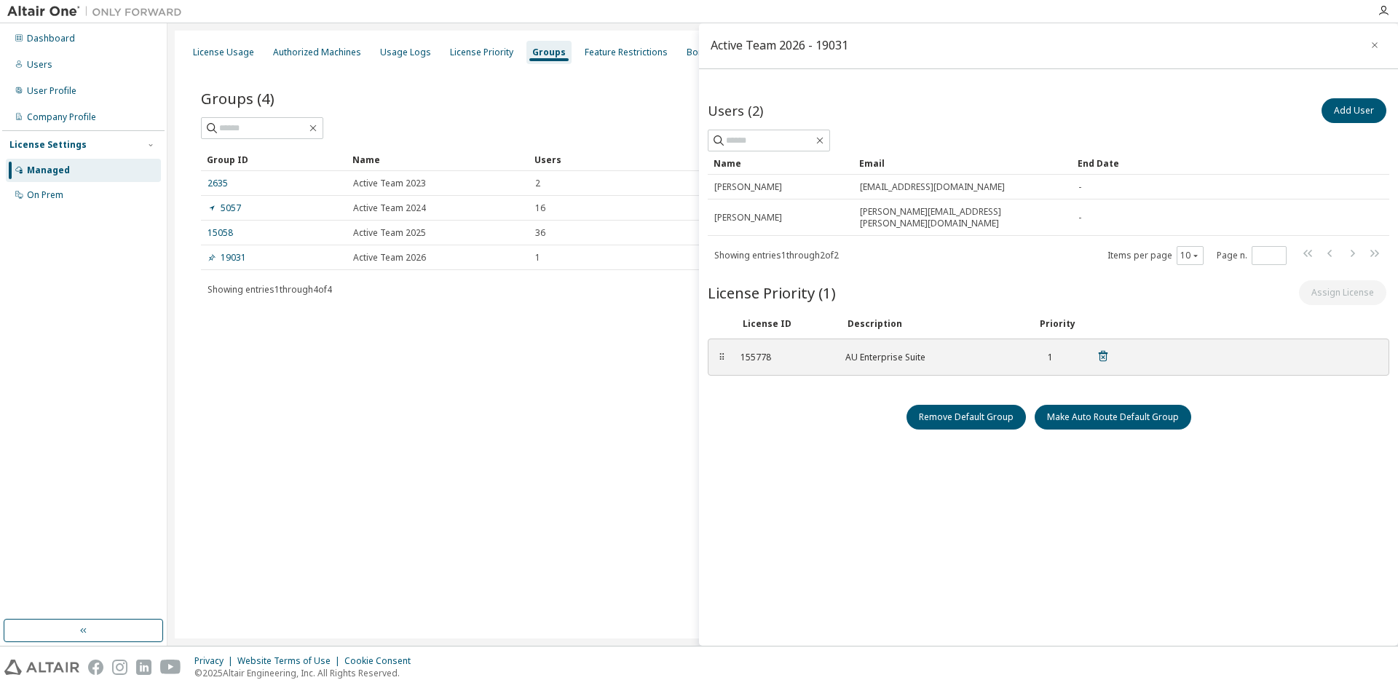
click at [805, 352] on div "155778" at bounding box center [784, 358] width 87 height 12
click at [756, 352] on div "155778" at bounding box center [784, 358] width 87 height 12
click at [462, 55] on div "License Priority" at bounding box center [481, 53] width 63 height 12
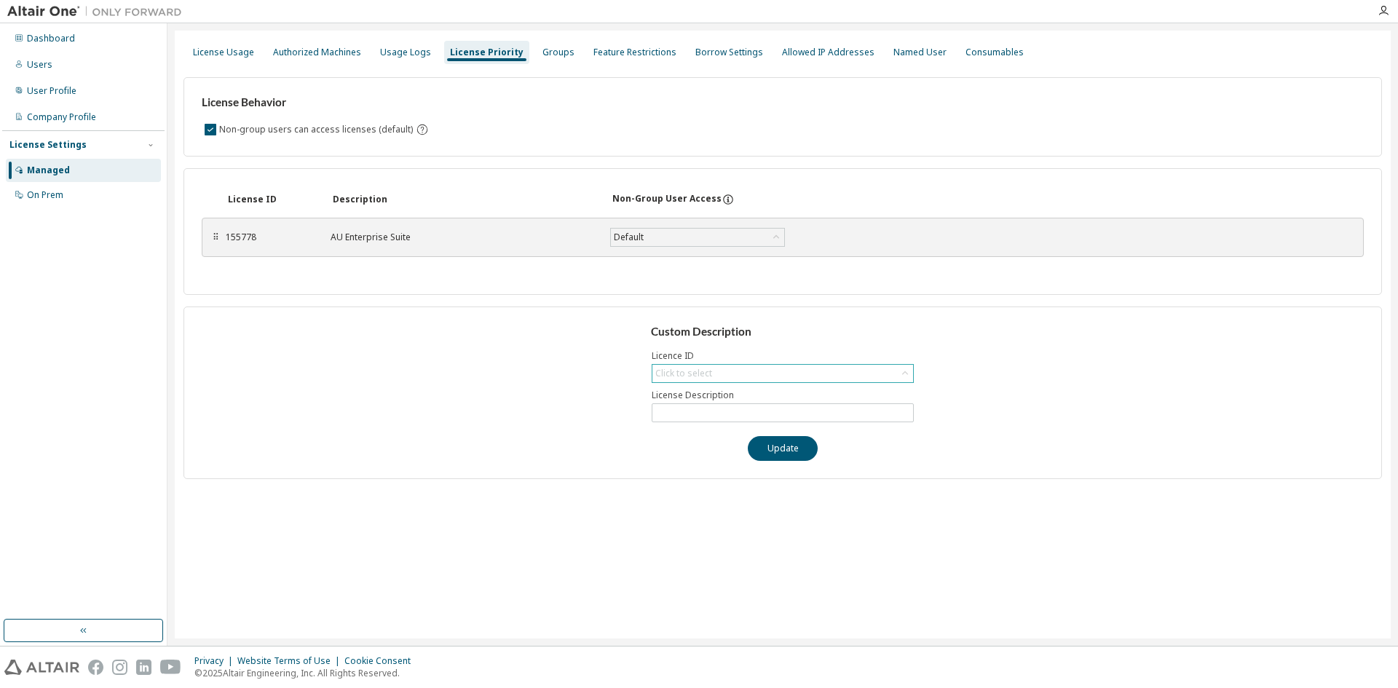
click at [696, 366] on div "Click to select" at bounding box center [683, 374] width 61 height 16
click at [698, 409] on li "155778 - AU Enterprise Suite" at bounding box center [782, 414] width 258 height 19
type input "**********"
click at [633, 233] on div "Default" at bounding box center [629, 237] width 34 height 16
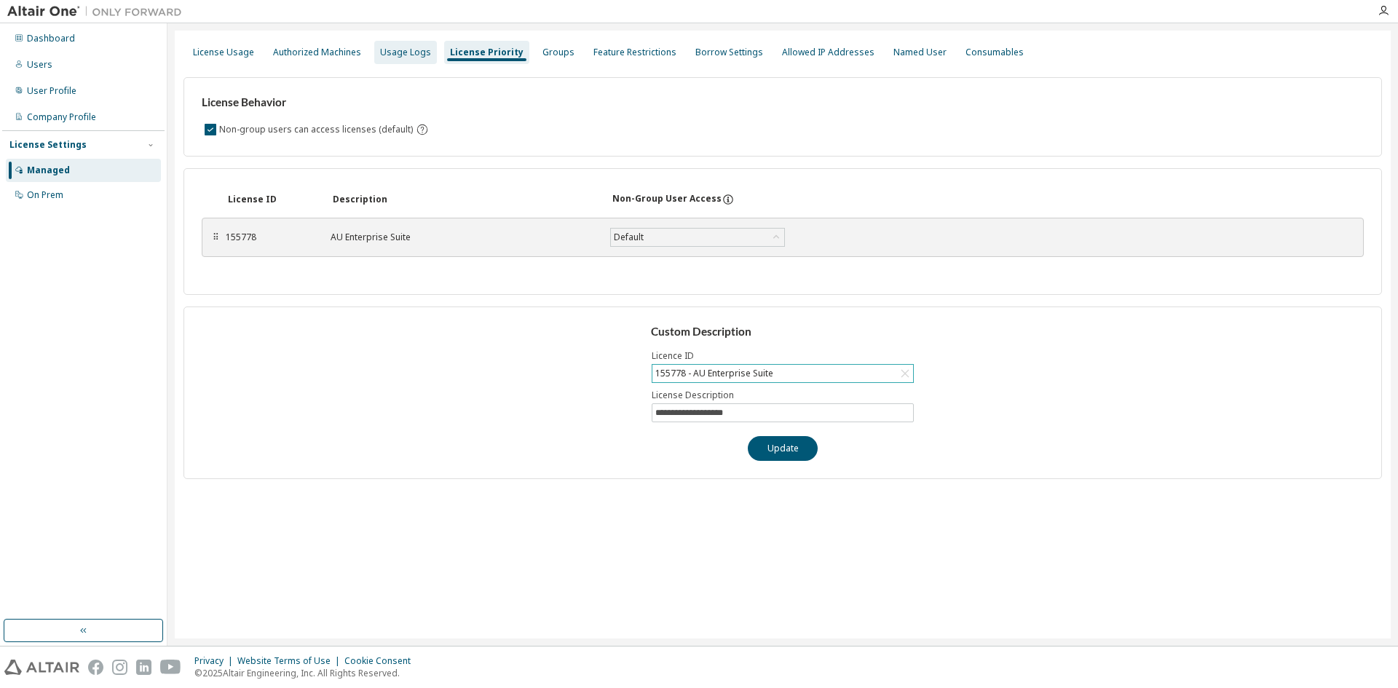
click at [414, 55] on div "Usage Logs" at bounding box center [405, 53] width 51 height 12
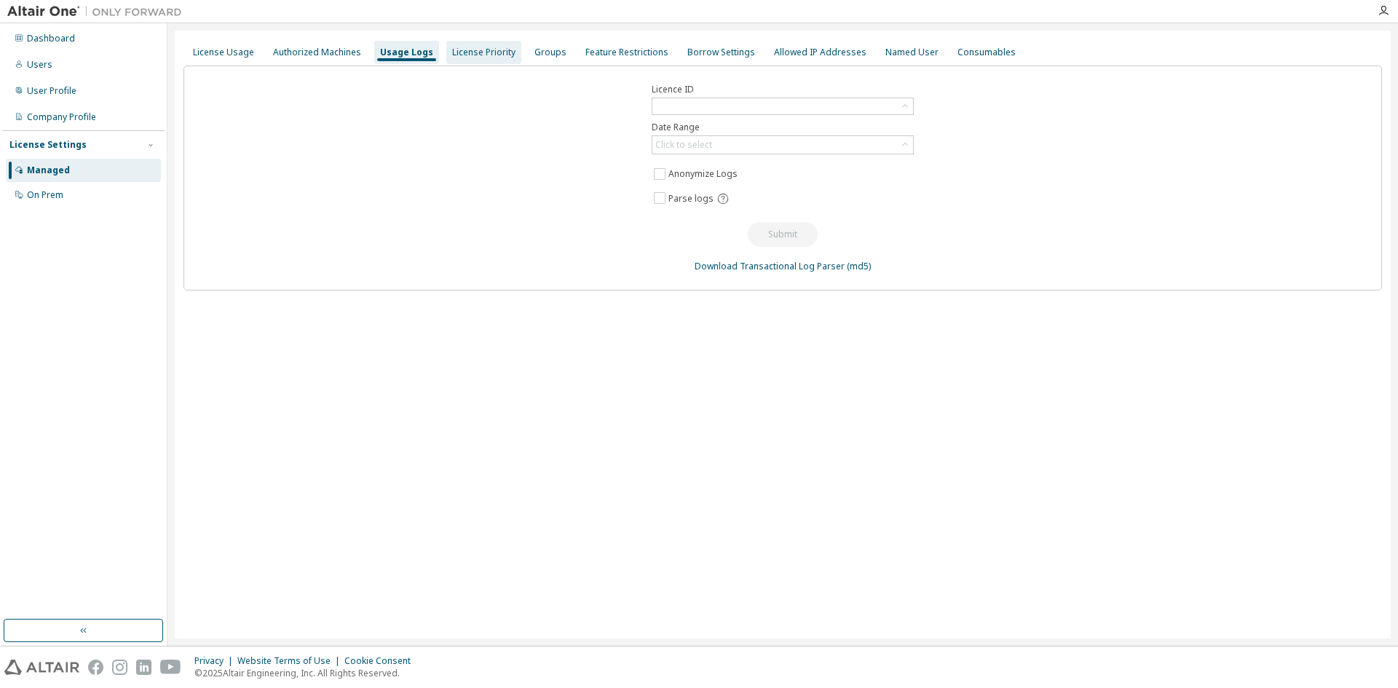
click at [454, 51] on div "License Priority" at bounding box center [483, 53] width 63 height 12
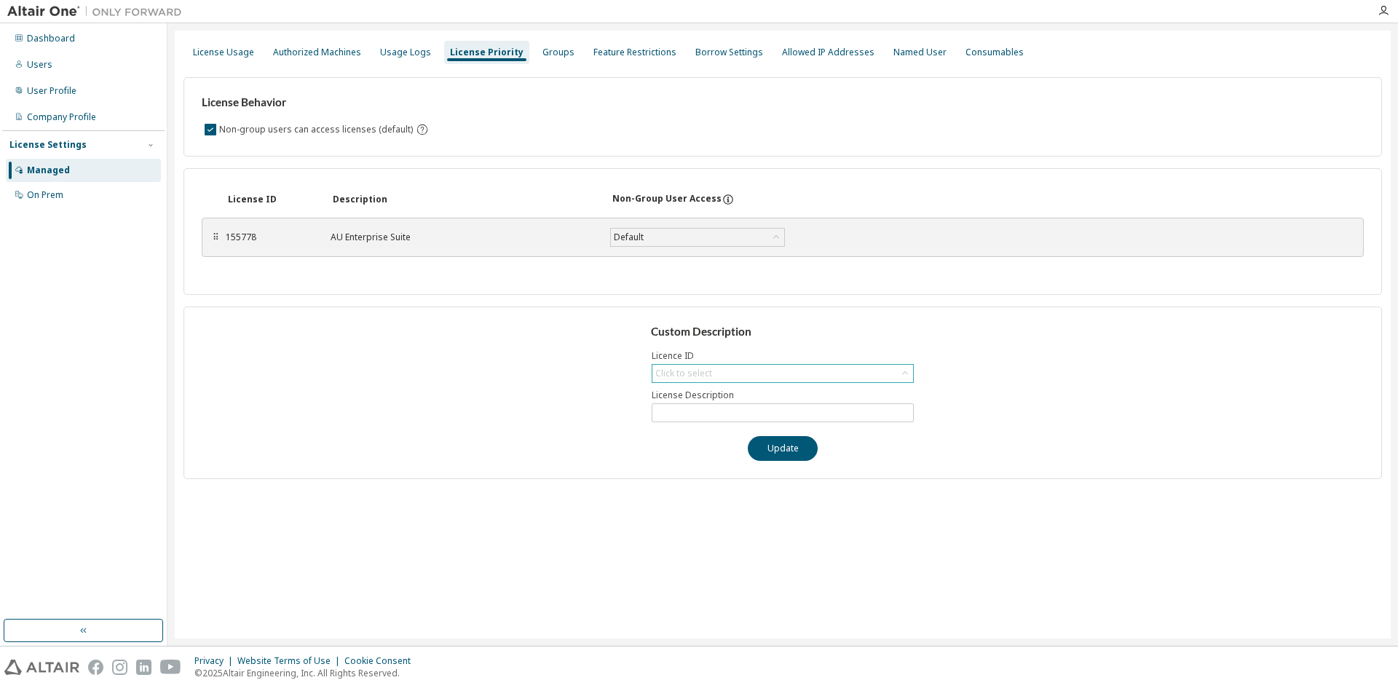
drag, startPoint x: 701, startPoint y: 361, endPoint x: 703, endPoint y: 368, distance: 7.4
click at [701, 362] on div "Custom Description Licence ID Click to select License Description Update" at bounding box center [783, 393] width 1199 height 173
click at [703, 368] on div "Click to select" at bounding box center [683, 374] width 57 height 12
click at [723, 406] on li "155778 - AU Enterprise Suite" at bounding box center [782, 414] width 258 height 19
type input "**********"
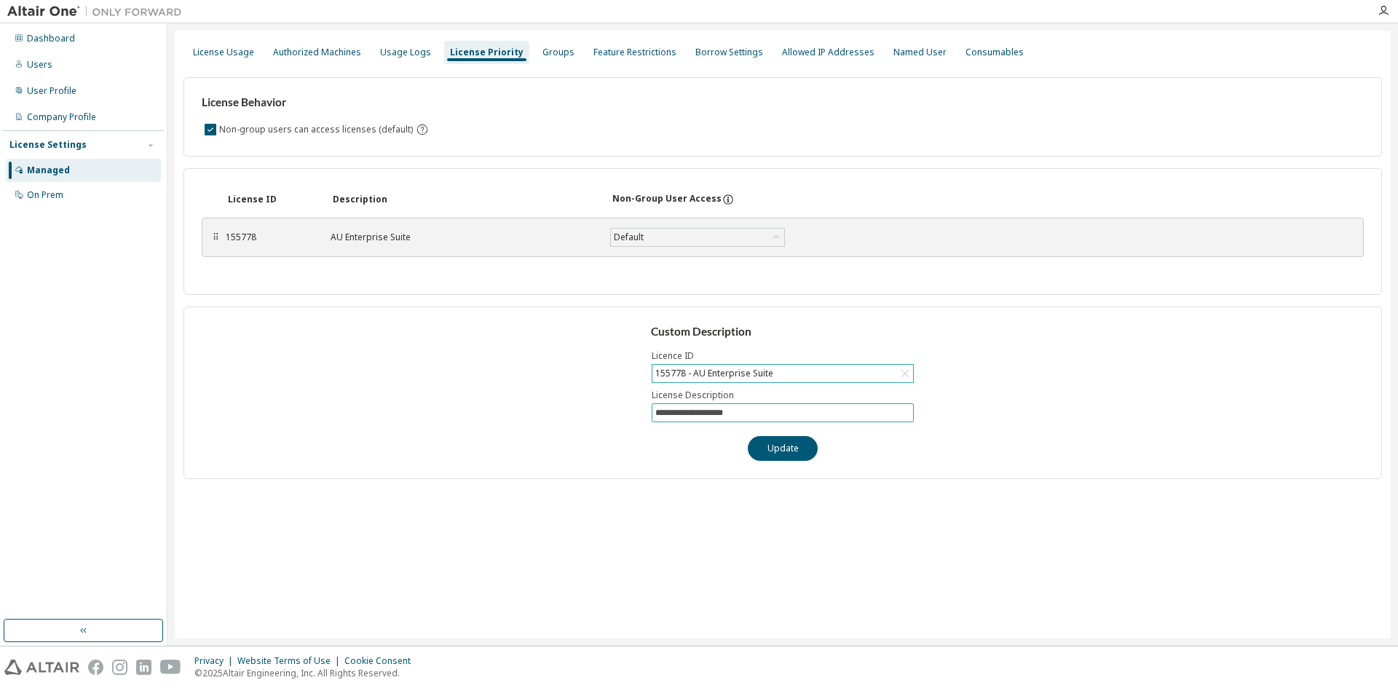
click at [731, 419] on span "**********" at bounding box center [783, 412] width 262 height 19
